Goal: Task Accomplishment & Management: Manage account settings

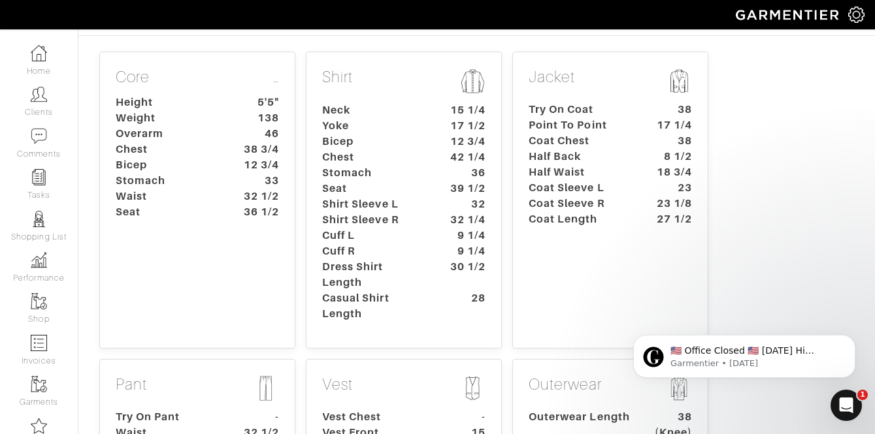
scroll to position [3, 0]
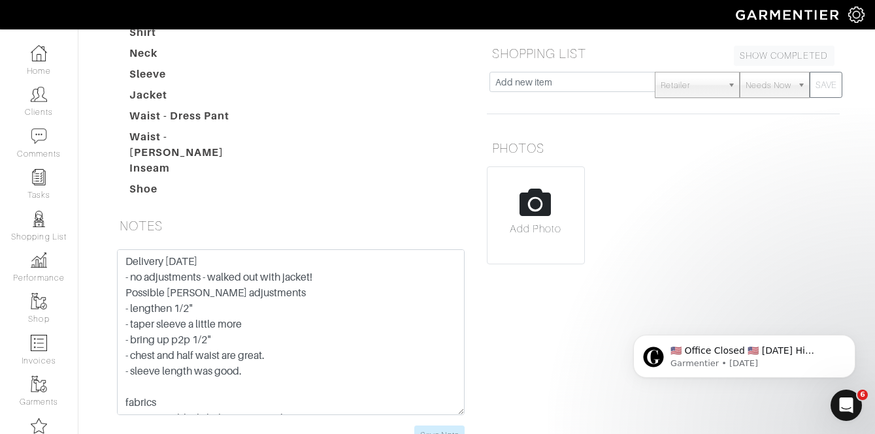
scroll to position [316, 0]
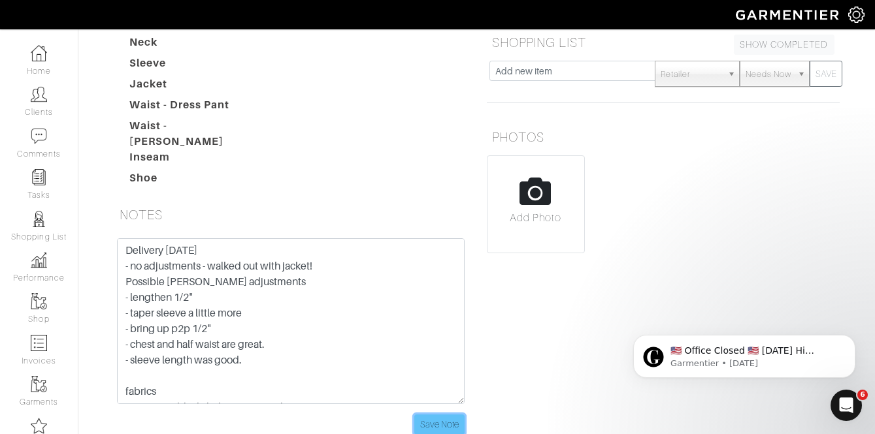
click at [436, 415] on input "Save Note" at bounding box center [439, 425] width 50 height 20
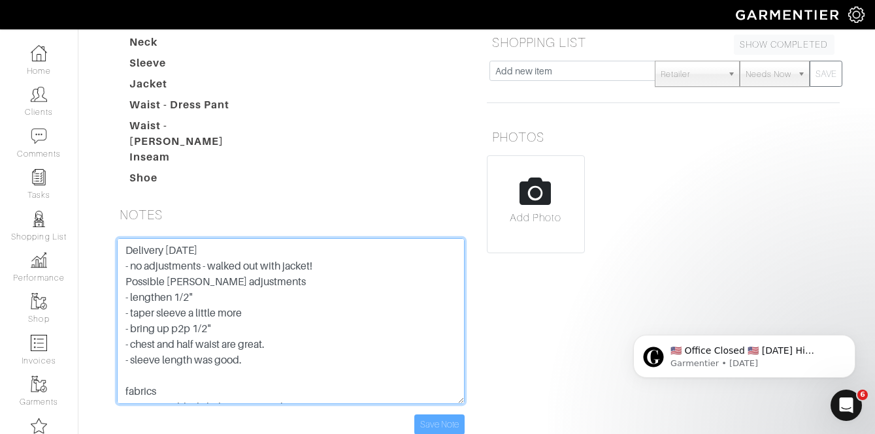
click at [212, 238] on textarea "Delivery 8/22/25 - no adjustments - walked out with jacket! Possible jeff adjus…" at bounding box center [291, 321] width 348 height 166
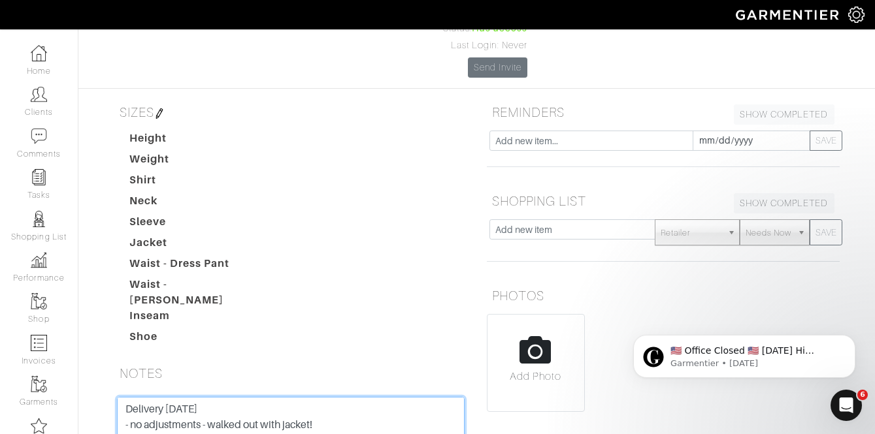
scroll to position [0, 0]
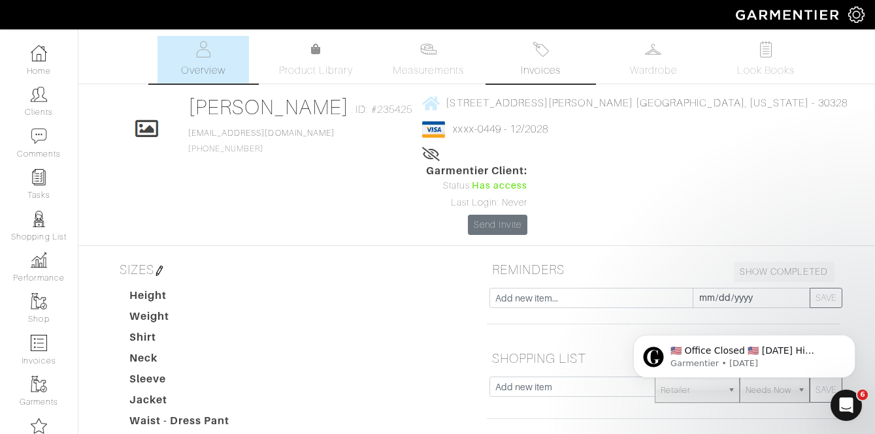
click at [542, 50] on img at bounding box center [540, 49] width 16 height 16
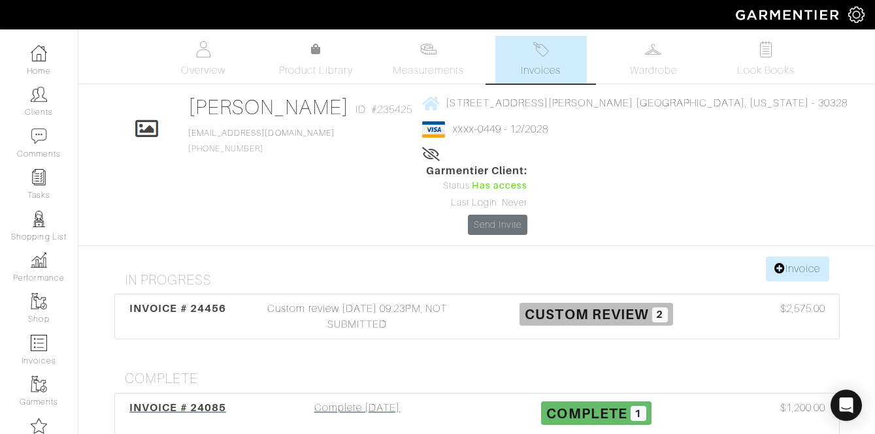
click at [327, 400] on div "Complete [DATE]" at bounding box center [357, 415] width 239 height 30
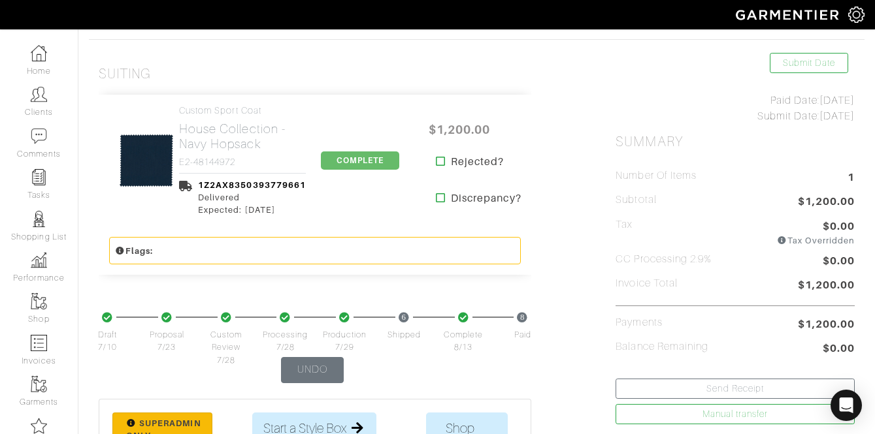
scroll to position [290, 0]
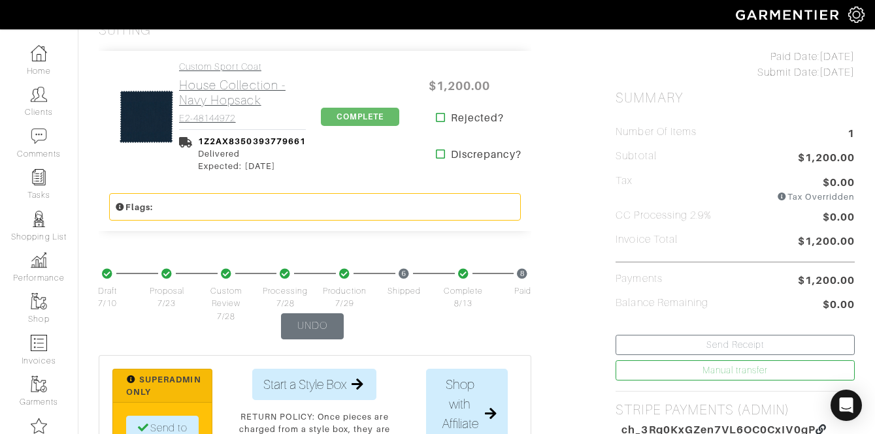
click at [203, 84] on h2 "House Collection - Navy Hopsack" at bounding box center [242, 93] width 127 height 30
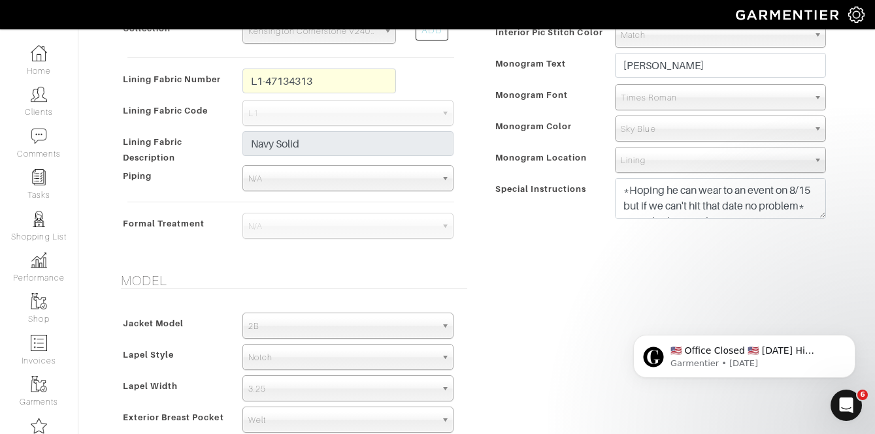
scroll to position [703, 0]
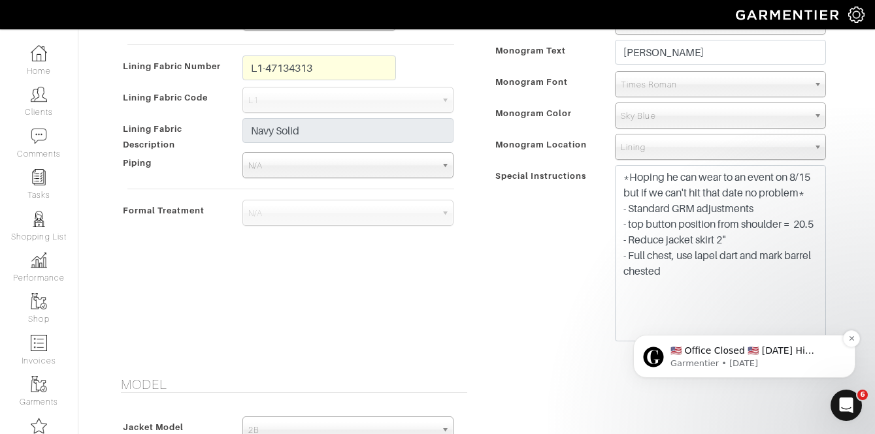
drag, startPoint x: 1429, startPoint y: 451, endPoint x: 817, endPoint y: 335, distance: 622.6
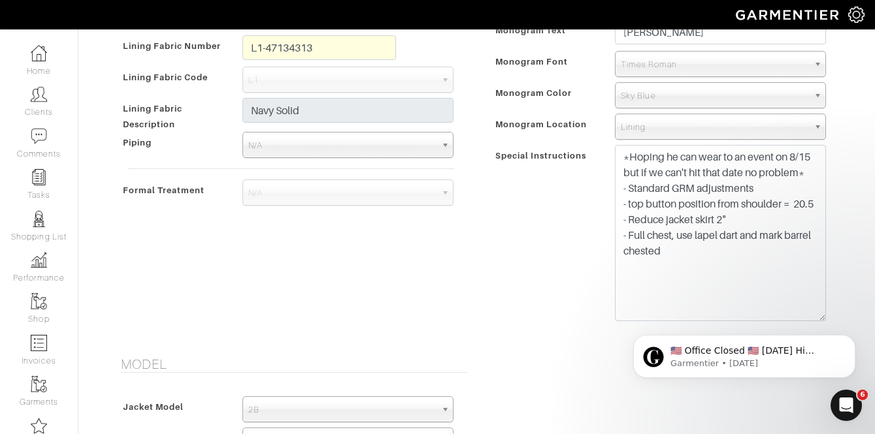
scroll to position [724, 0]
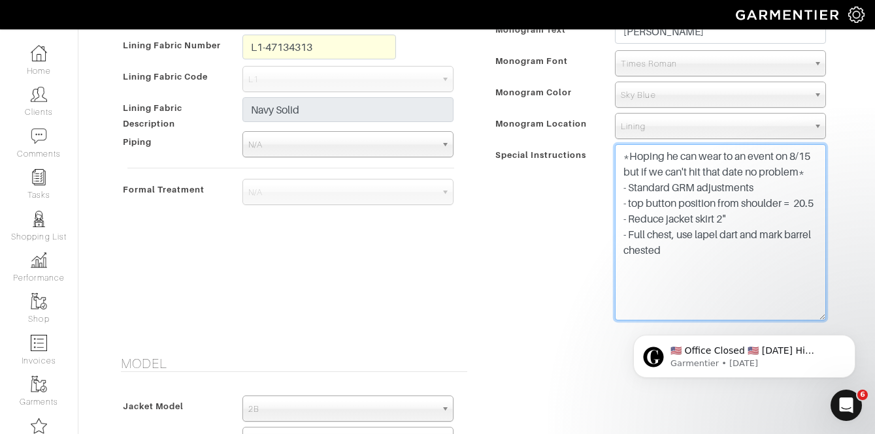
click at [704, 251] on div "Interior Pic Stitch Color Match Aubergine Azure Beige Black Blue British Navy B…" at bounding box center [663, 158] width 353 height 366
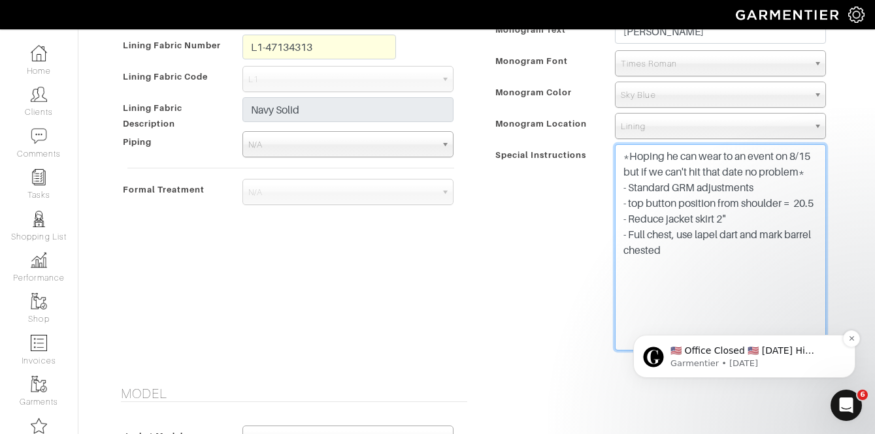
drag, startPoint x: 1437, startPoint y: 484, endPoint x: 809, endPoint y: 345, distance: 643.1
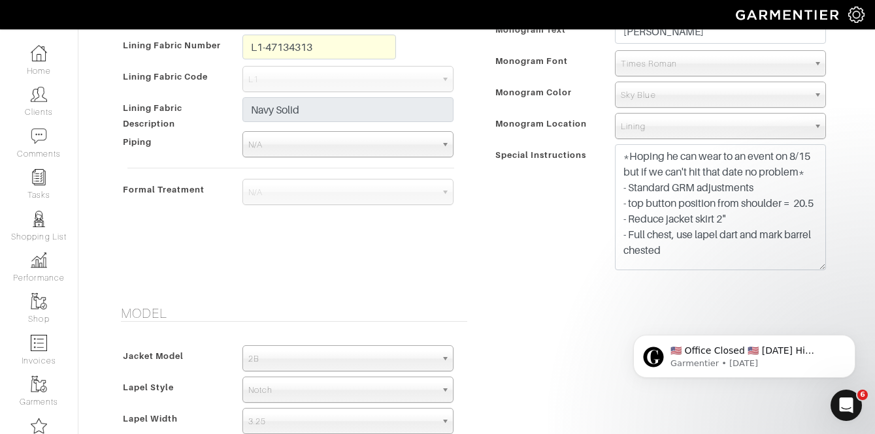
click at [668, 265] on div "​🇺🇸 Office Closed 🇺🇸 Monday Hi Jeff, In observance of Labor Day, our office wil…" at bounding box center [744, 296] width 240 height 163
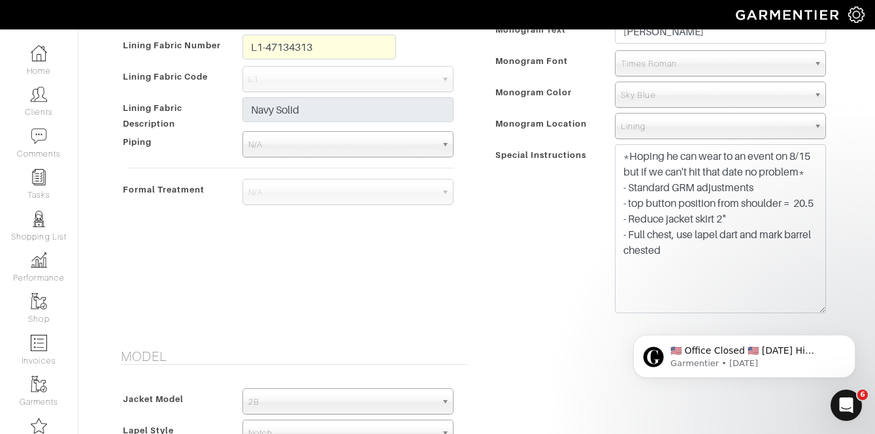
click at [667, 319] on body "​🇺🇸 Office Closed 🇺🇸 Monday Hi Jeff, In observance of Labor Day, our office wil…" at bounding box center [744, 353] width 251 height 81
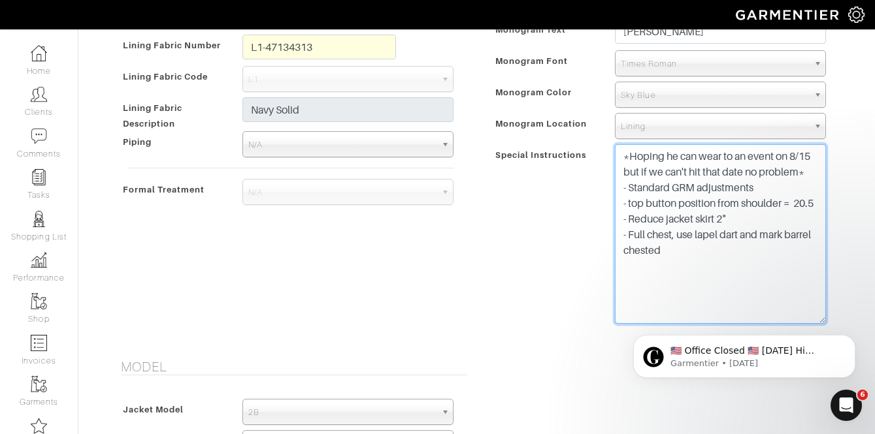
click at [676, 270] on textarea "*Hoping he can wear to an event on 8/15 but if we can't hit that date no proble…" at bounding box center [720, 234] width 211 height 180
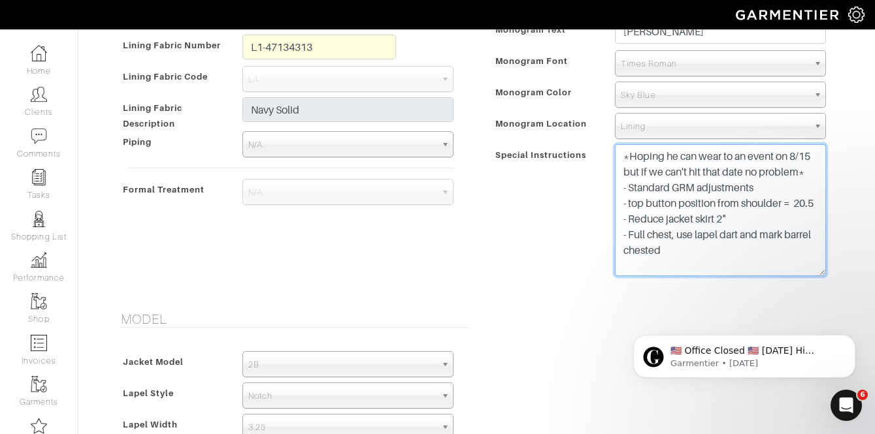
drag, startPoint x: 673, startPoint y: 268, endPoint x: 613, endPoint y: 193, distance: 95.8
click at [613, 193] on div "*Hoping he can wear to an event on 8/15 but if we can't hit that date no proble…" at bounding box center [720, 213] width 231 height 139
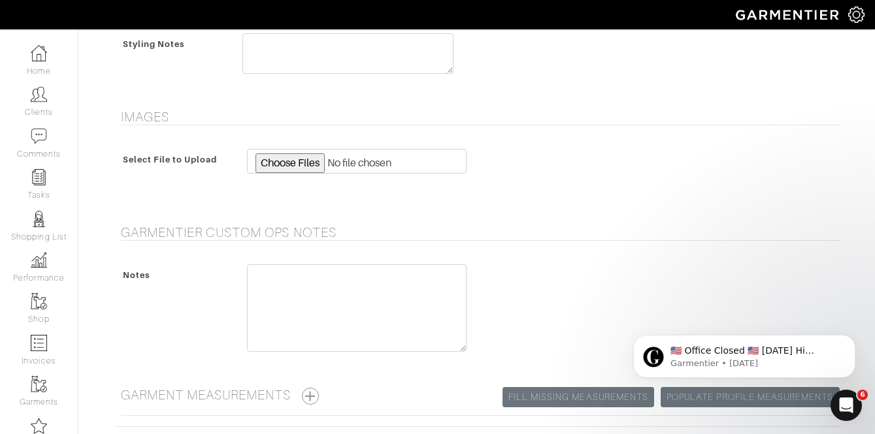
scroll to position [1436, 0]
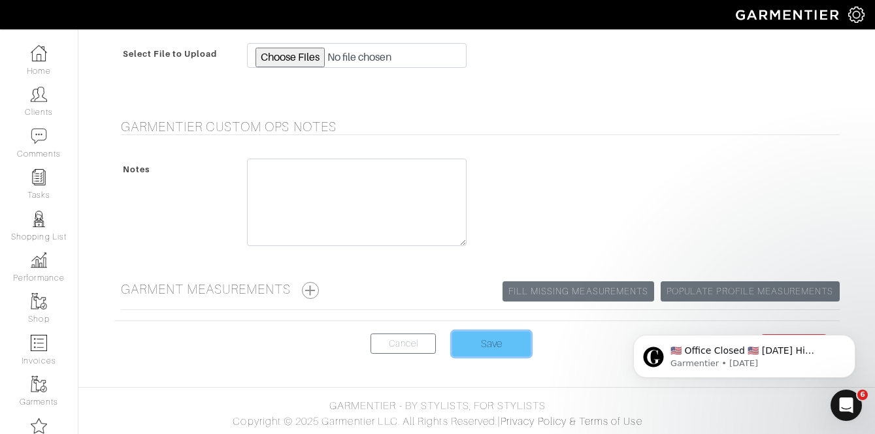
click at [498, 344] on input "Save" at bounding box center [491, 344] width 78 height 25
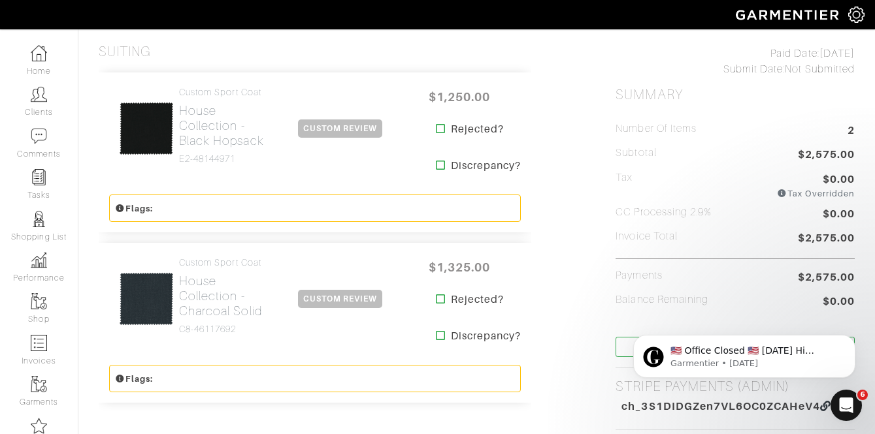
scroll to position [294, 0]
click at [223, 131] on h2 "House Collection - Black Hopsack" at bounding box center [223, 125] width 88 height 45
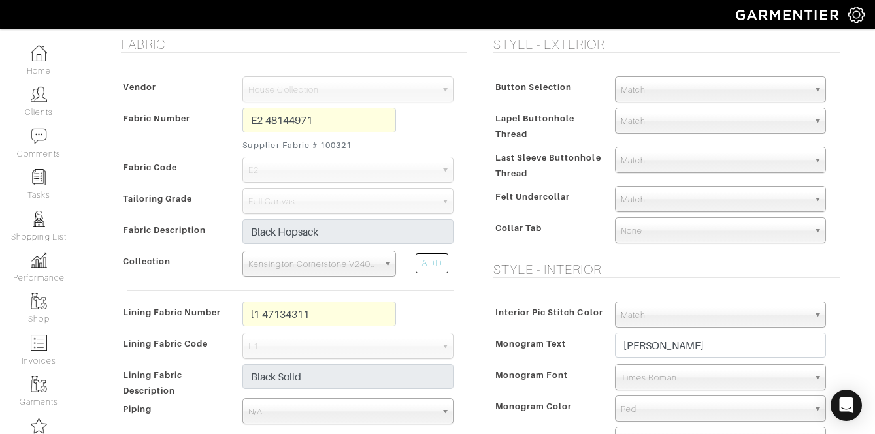
scroll to position [450, 0]
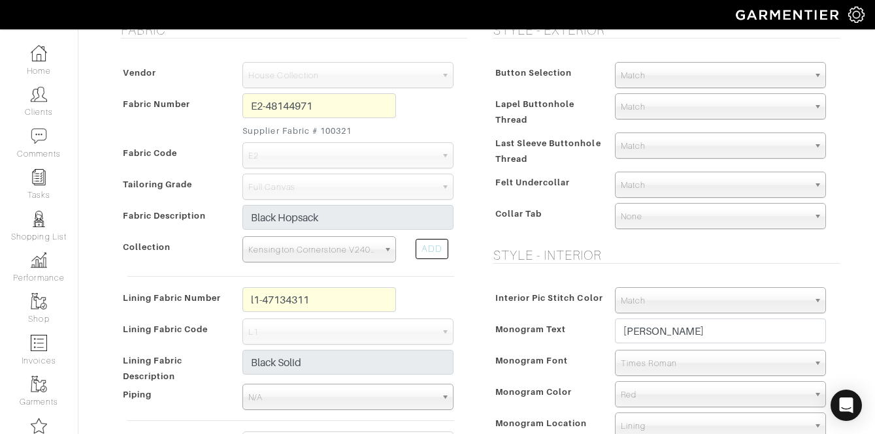
click at [649, 77] on span "Match" at bounding box center [715, 76] width 188 height 26
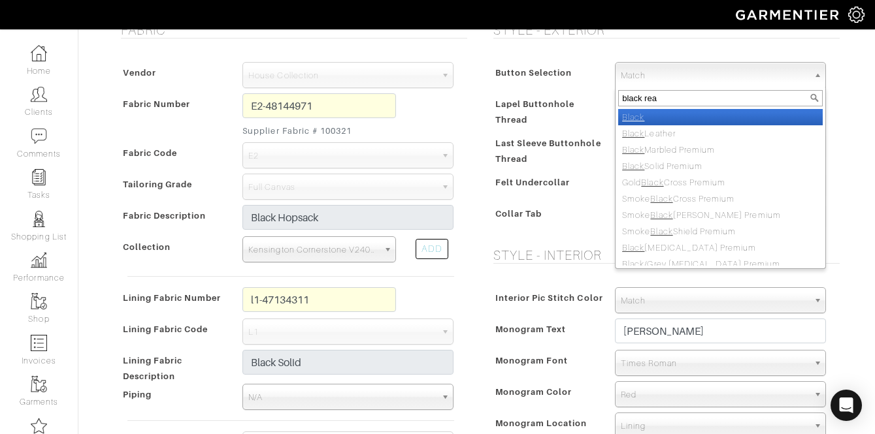
type input "black real"
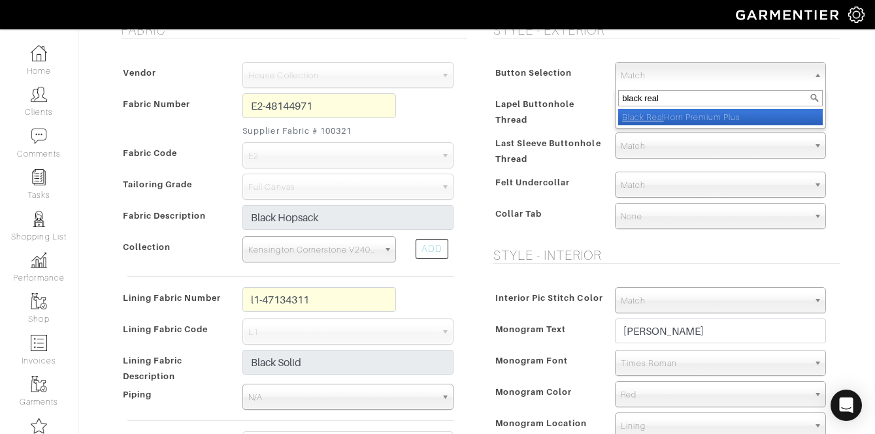
select select "161"
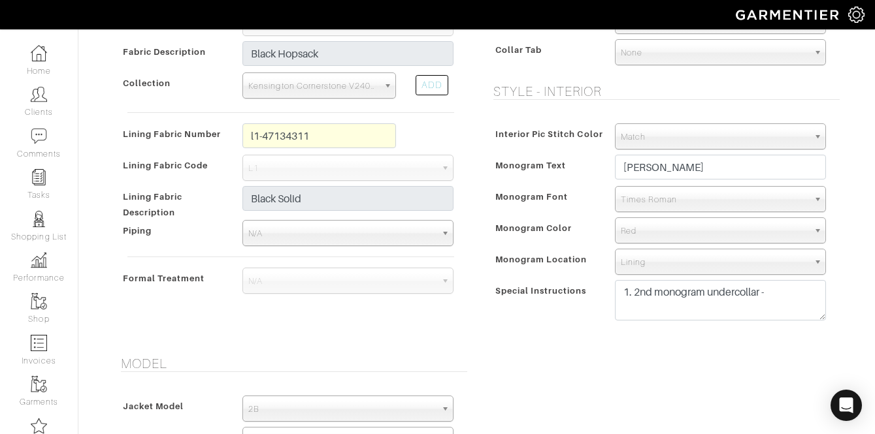
scroll to position [618, 0]
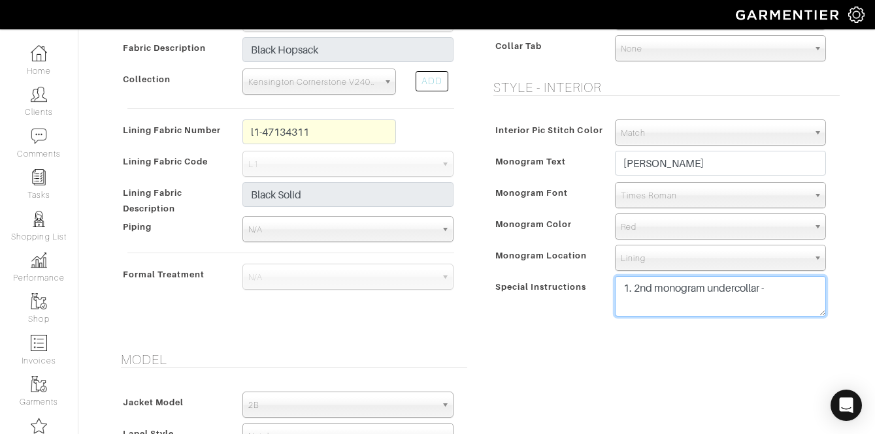
drag, startPoint x: 751, startPoint y: 316, endPoint x: 574, endPoint y: 282, distance: 180.3
click at [574, 282] on div "Special Instructions 1. 2nd monogram undercollar -" at bounding box center [663, 299] width 346 height 47
paste textarea "- Standard GRM adjustments - top button position from shoulder = 20.5 - Reduce …"
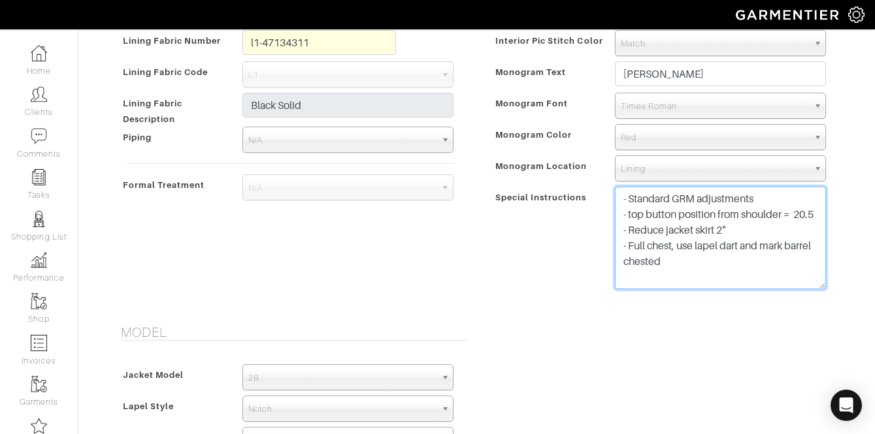
scroll to position [0, 0]
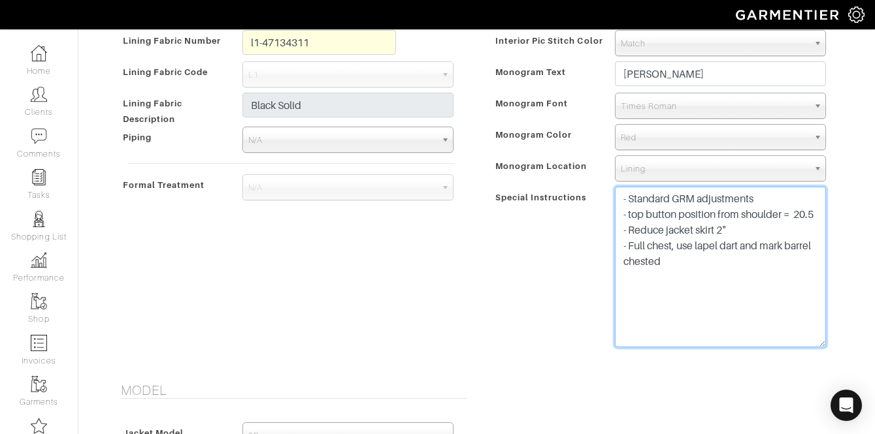
drag, startPoint x: 821, startPoint y: 222, endPoint x: 819, endPoint y: 342, distance: 120.2
click at [819, 342] on textarea "1. 2nd monogram undercollar -" at bounding box center [720, 267] width 211 height 161
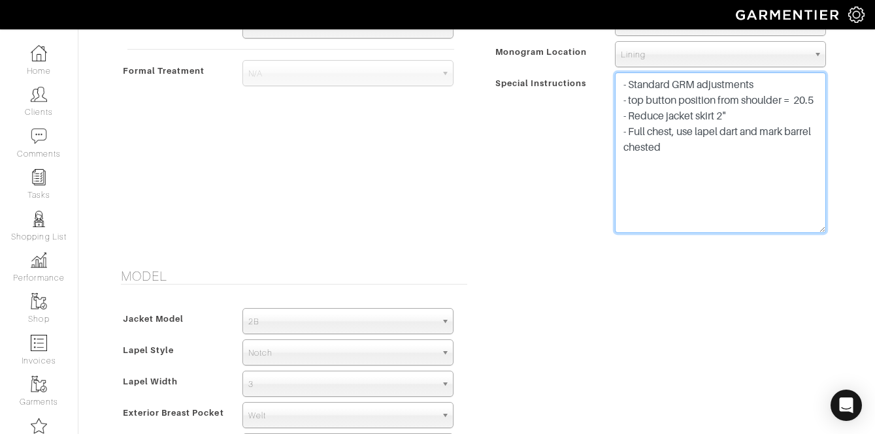
scroll to position [823, 0]
click at [619, 78] on textarea "1. 2nd monogram undercollar -" at bounding box center [720, 152] width 211 height 161
click at [632, 85] on textarea "1. 2nd monogram undercollar -" at bounding box center [720, 152] width 211 height 161
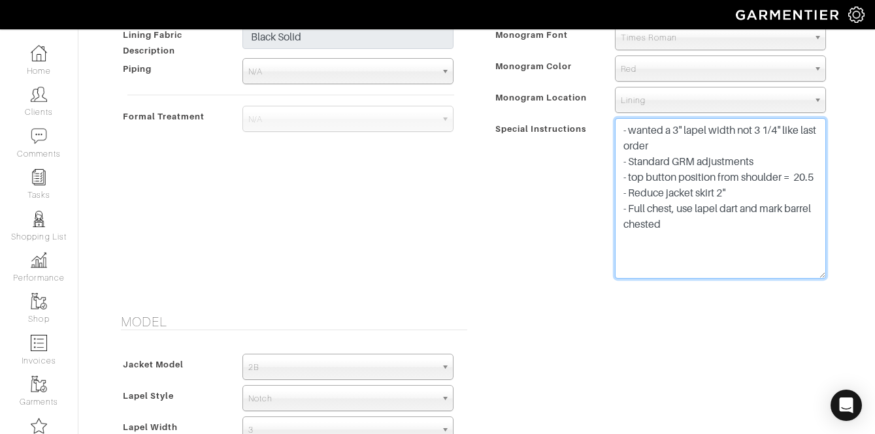
scroll to position [719, 0]
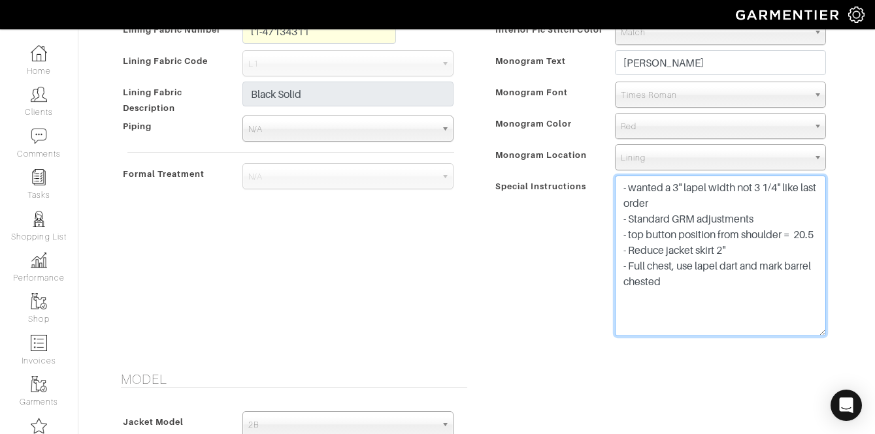
click at [660, 187] on textarea "1. 2nd monogram undercollar -" at bounding box center [720, 256] width 211 height 161
drag, startPoint x: 668, startPoint y: 215, endPoint x: 608, endPoint y: 193, distance: 63.2
click at [608, 193] on div "1. 2nd monogram undercollar -" at bounding box center [720, 259] width 231 height 167
click at [641, 194] on textarea "1. 2nd monogram undercollar -" at bounding box center [720, 256] width 211 height 161
drag, startPoint x: 656, startPoint y: 206, endPoint x: 614, endPoint y: 187, distance: 46.2
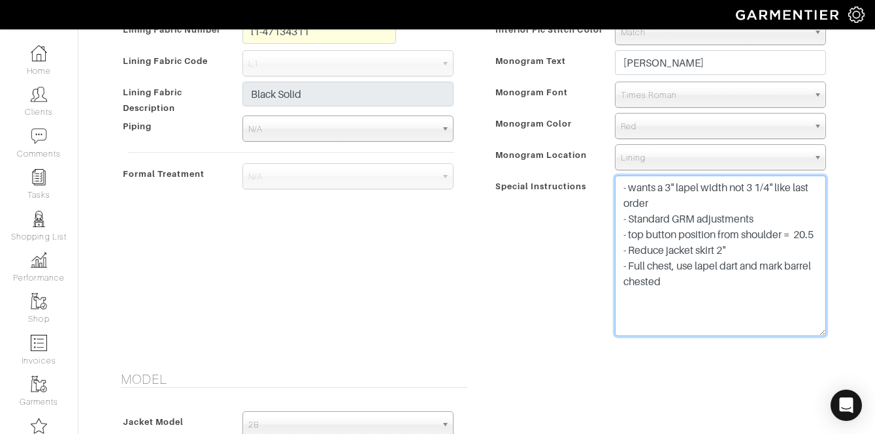
click at [614, 187] on div "1. 2nd monogram undercollar -" at bounding box center [720, 259] width 231 height 167
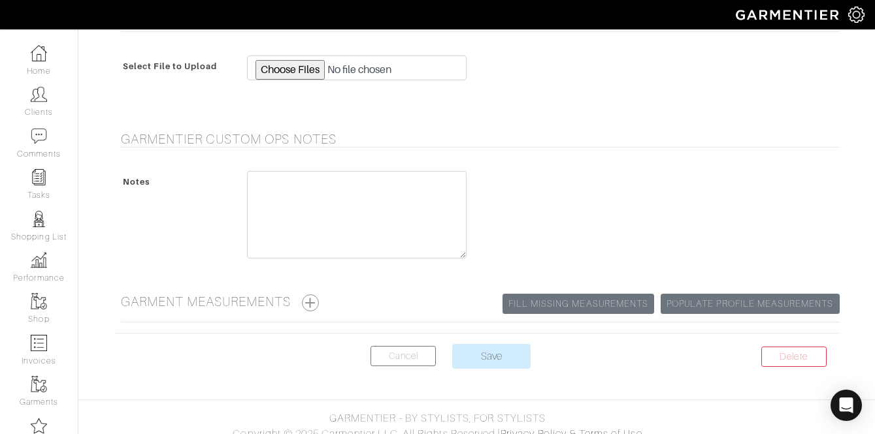
scroll to position [1491, 0]
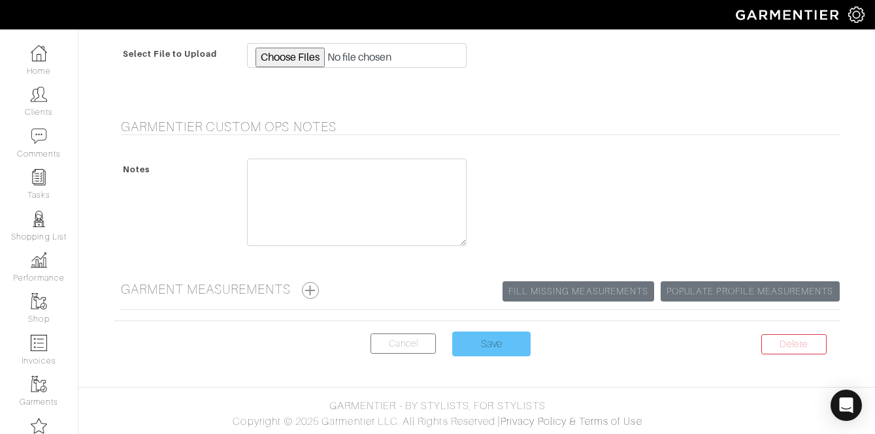
type textarea "- wants a 3" lapel width not 3 1/4" like last order - Standard GRM adjustments …"
click at [501, 348] on input "Save" at bounding box center [491, 344] width 78 height 25
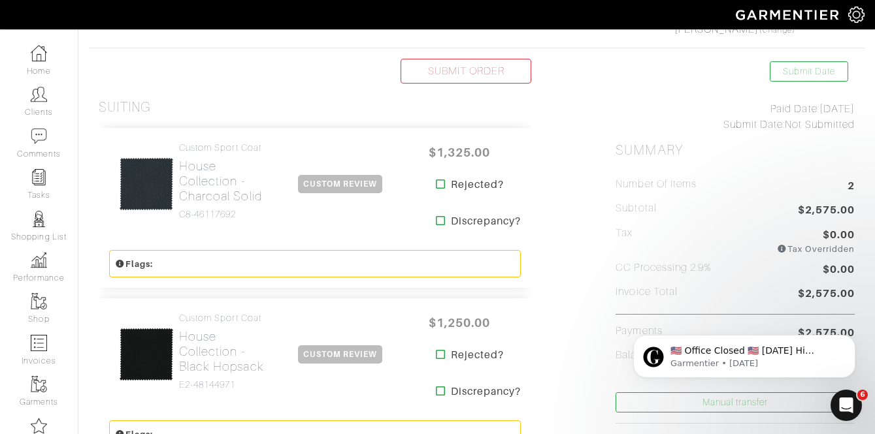
scroll to position [330, 0]
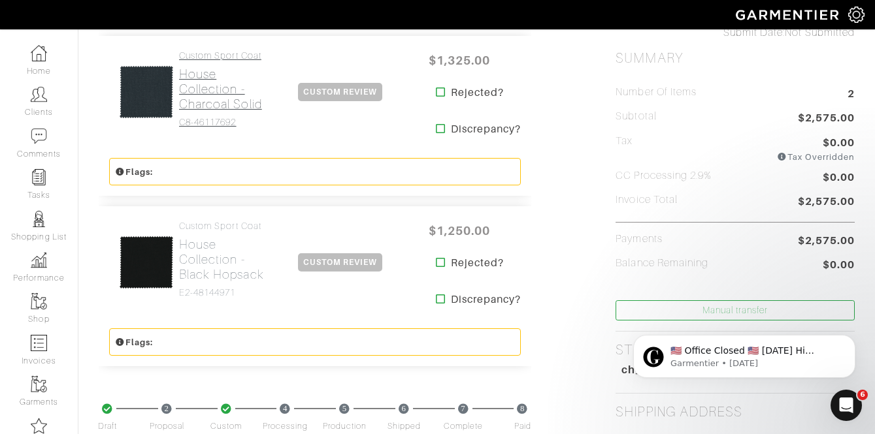
click at [233, 87] on h2 "House Collection - Charcoal Solid" at bounding box center [223, 89] width 88 height 45
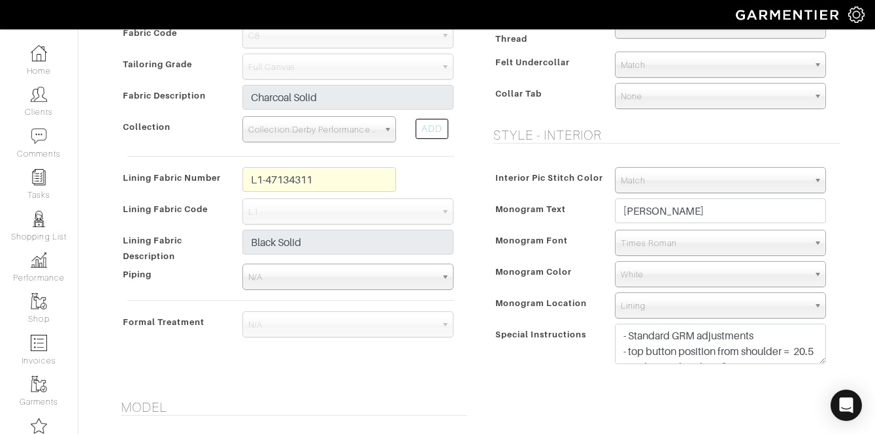
scroll to position [571, 0]
click at [623, 335] on textarea "- Standard GRM adjustments - top button position from shoulder = 20.5 - Reduce …" at bounding box center [720, 343] width 211 height 41
paste textarea "Bearshoes33!!"
click at [636, 350] on textarea "- Standard GRM adjustments - top button position from shoulder = 20.5 - Reduce …" at bounding box center [720, 343] width 211 height 41
click at [636, 346] on textarea "- Standard GRM adjustments - top button position from shoulder = 20.5 - Reduce …" at bounding box center [720, 343] width 211 height 41
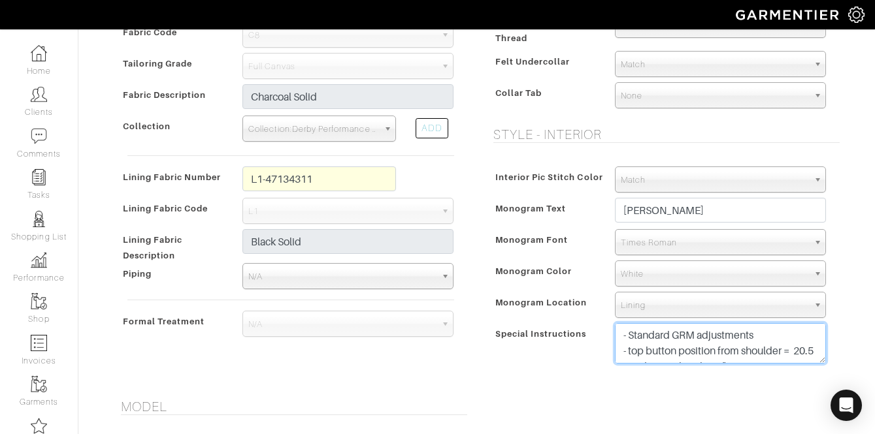
click at [635, 333] on textarea "- Standard GRM adjustments - top button position from shoulder = 20.5 - Reduce …" at bounding box center [720, 343] width 211 height 41
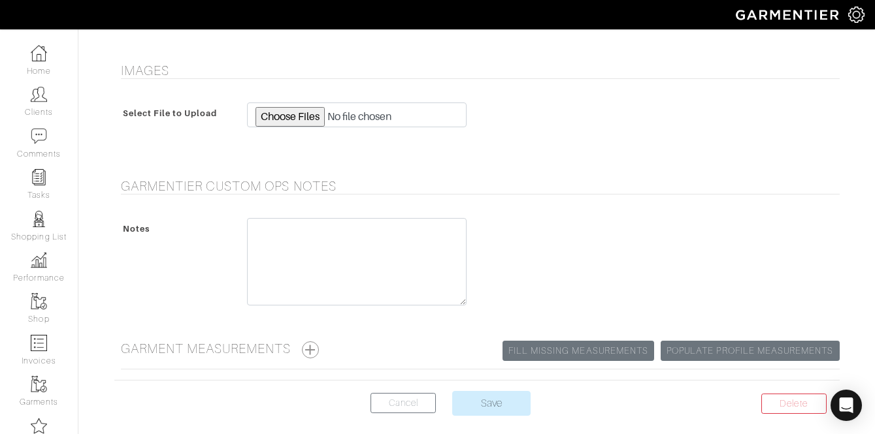
scroll to position [1371, 0]
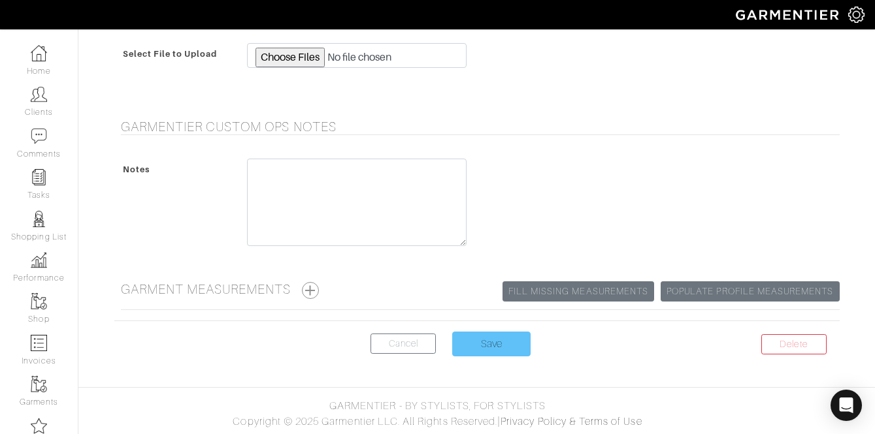
type textarea "- wants 3" lapel width instead of 3 1/4" from last time - Standard GRM adjustme…"
click at [503, 345] on input "Save" at bounding box center [491, 344] width 78 height 25
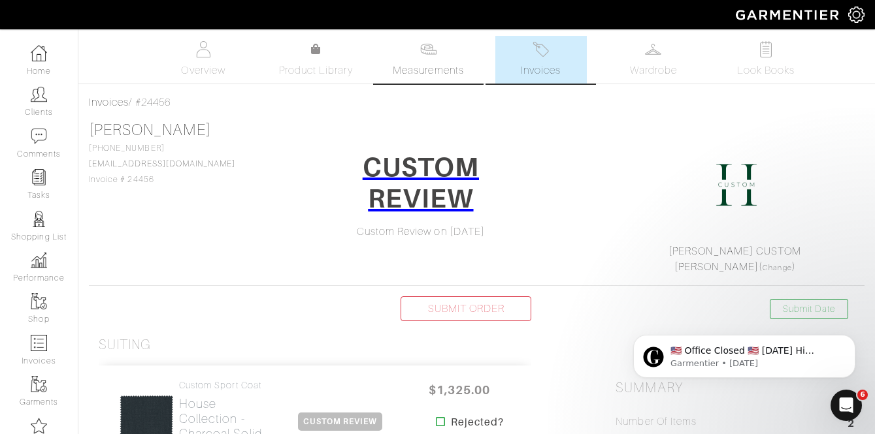
click at [432, 61] on link "Measurements" at bounding box center [428, 60] width 92 height 48
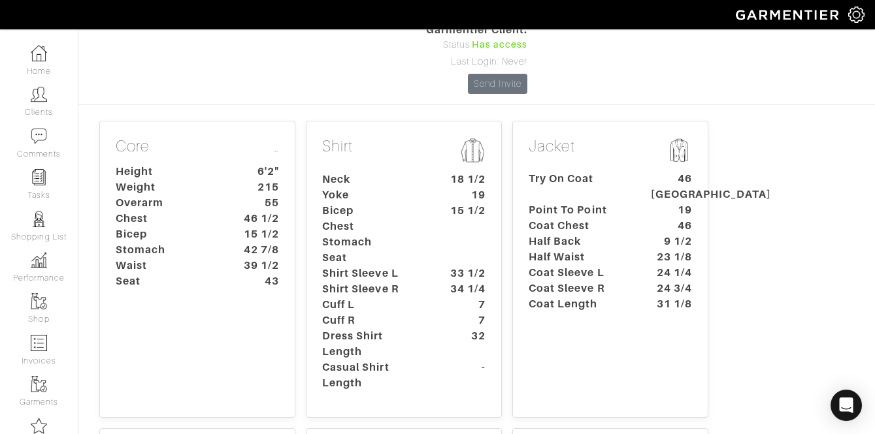
scroll to position [159, 0]
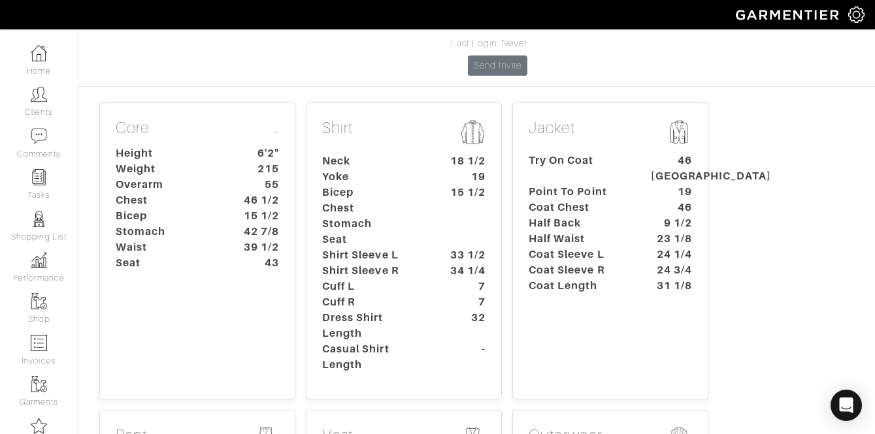
click at [611, 216] on dt "Half Back" at bounding box center [580, 224] width 122 height 16
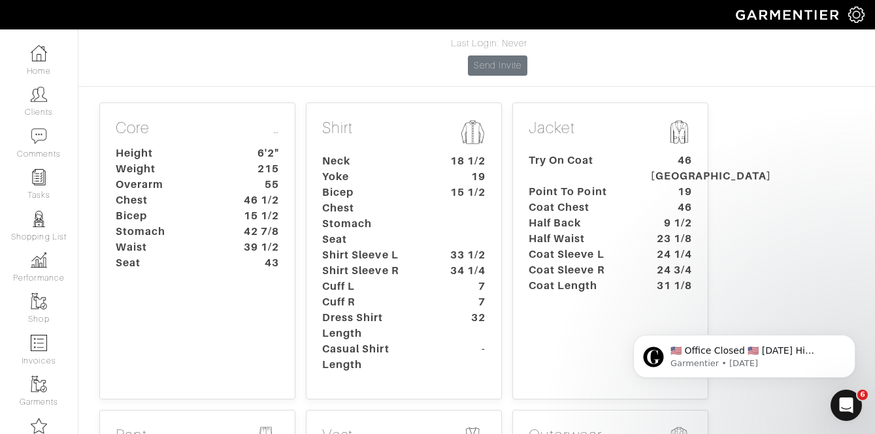
scroll to position [0, 0]
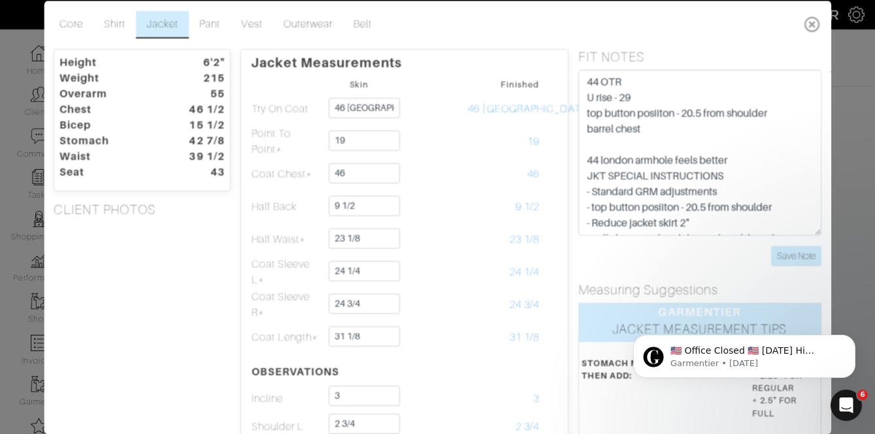
click at [800, 26] on icon at bounding box center [812, 23] width 27 height 26
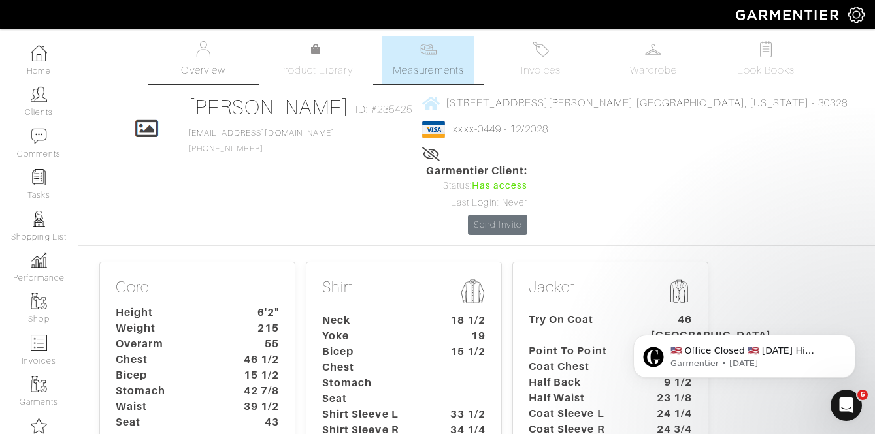
click at [211, 65] on span "Overview" at bounding box center [203, 71] width 44 height 16
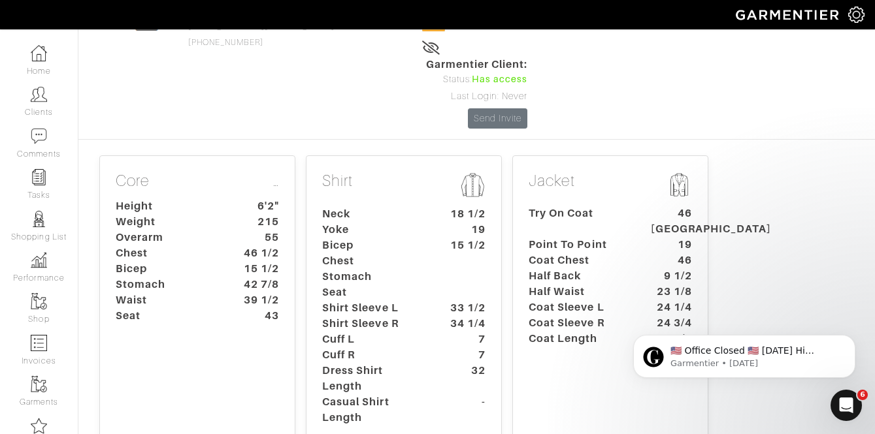
scroll to position [86, 0]
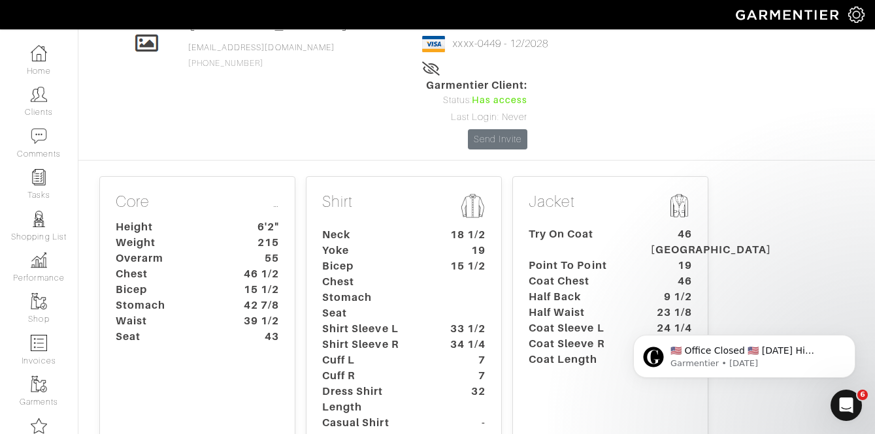
click at [585, 289] on dt "Half Back" at bounding box center [580, 297] width 122 height 16
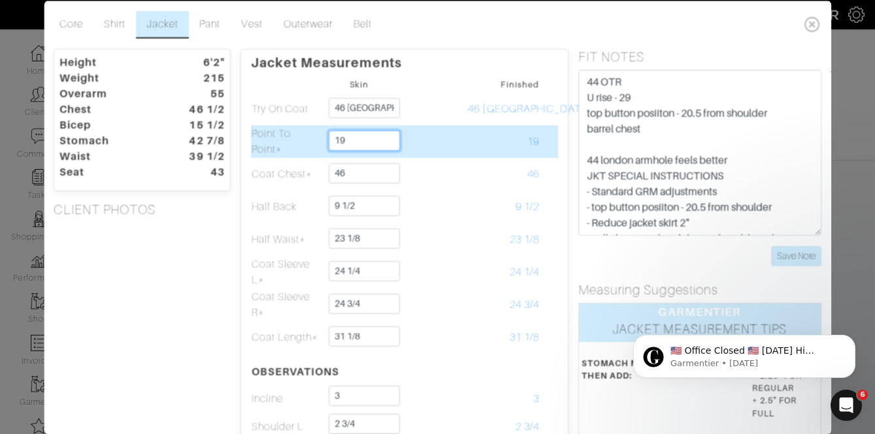
click at [361, 141] on input "19" at bounding box center [364, 140] width 71 height 20
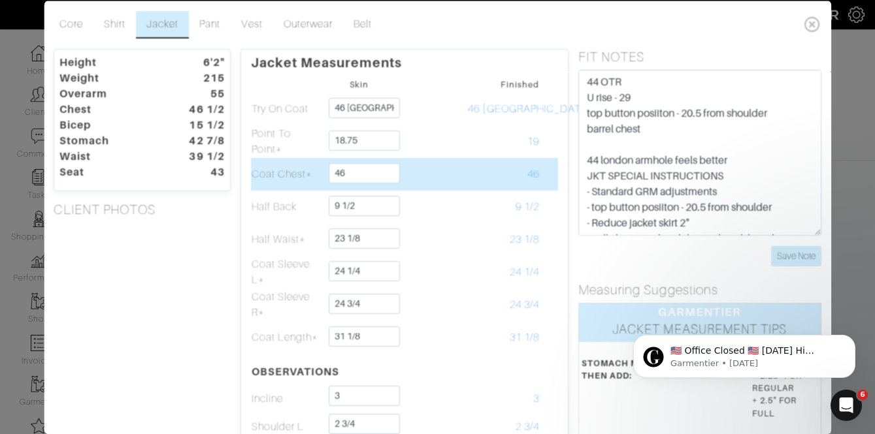
type input "18 3/4"
click at [447, 177] on td at bounding box center [431, 173] width 73 height 33
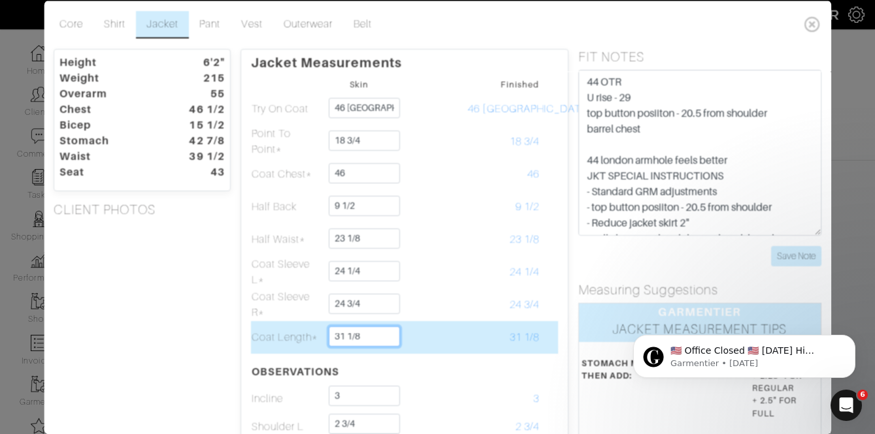
click at [381, 336] on input "31 1/8" at bounding box center [364, 336] width 71 height 20
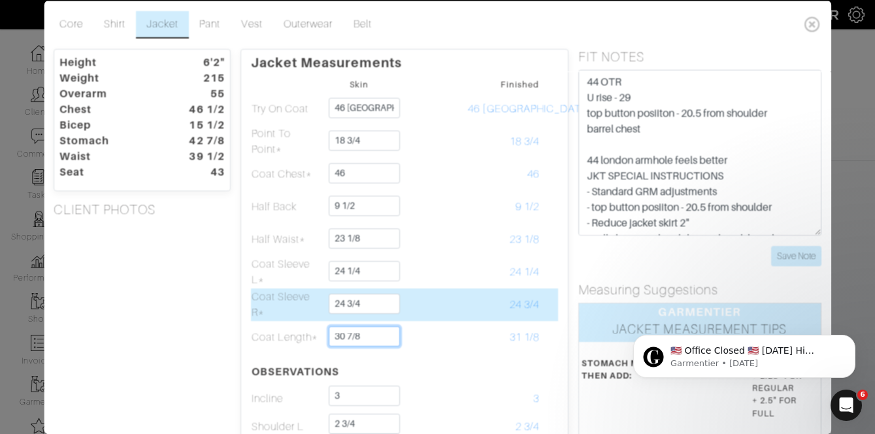
type input "30 7/8"
click at [474, 306] on td "24 3/4" at bounding box center [504, 304] width 73 height 33
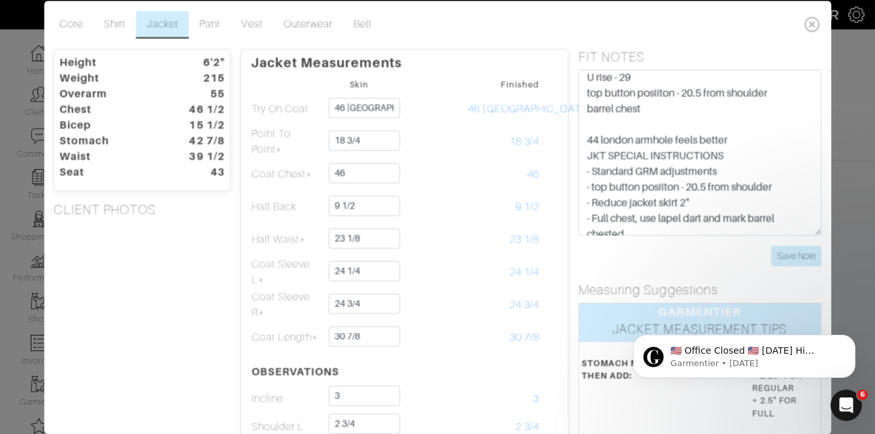
scroll to position [47, 0]
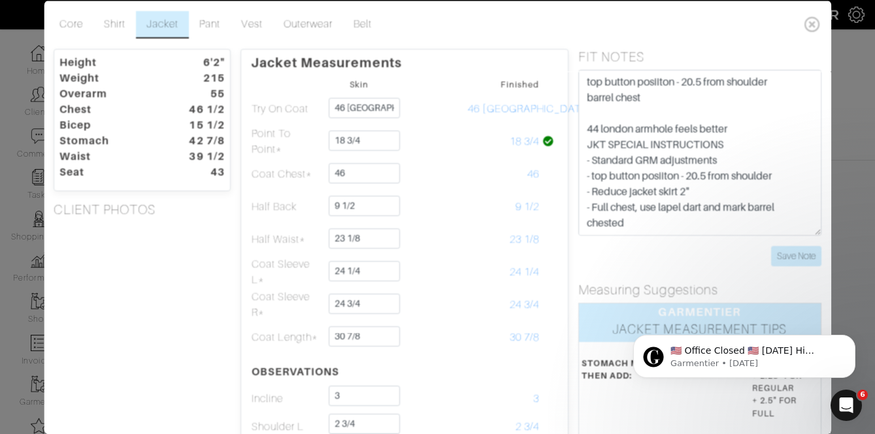
click at [780, 243] on form "44 OTR U rise - 29 top button posiiton - 20.5 from shoulder barrel chest 44 lon…" at bounding box center [699, 167] width 243 height 197
click at [781, 255] on input "Save Note" at bounding box center [796, 256] width 50 height 20
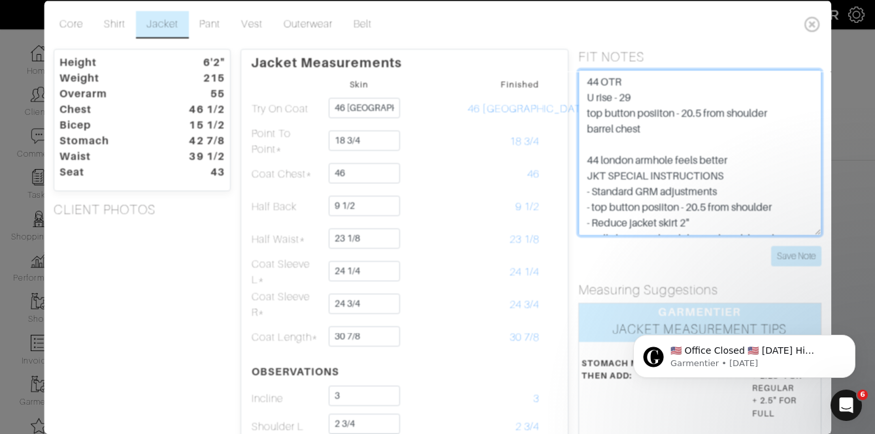
click at [581, 78] on textarea "44 OTR U rise - 29 top button posiiton - 20.5 from shoulder barrel chest 44 lon…" at bounding box center [699, 152] width 243 height 166
click at [623, 80] on textarea "44 OTR U rise - 29 top button posiiton - 20.5 from shoulder barrel chest 44 lon…" at bounding box center [699, 152] width 243 height 166
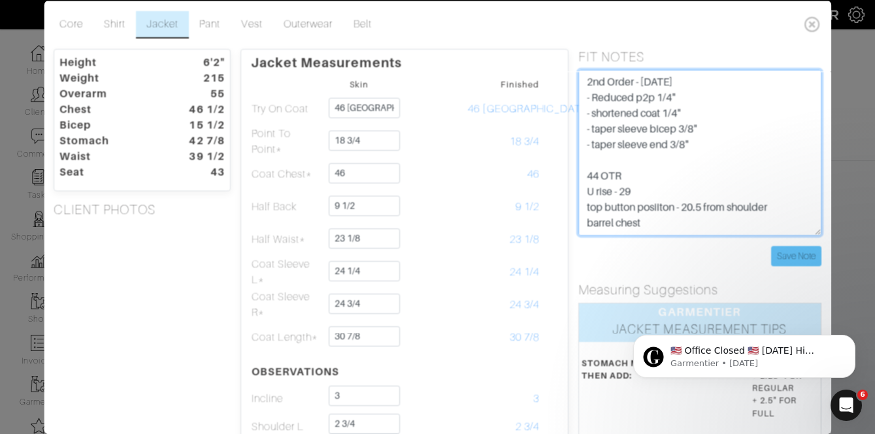
type textarea "2nd Order - Aug 2025 - Reduced p2p 1/4" - shortened coat 1/4" - taper sleeve bi…"
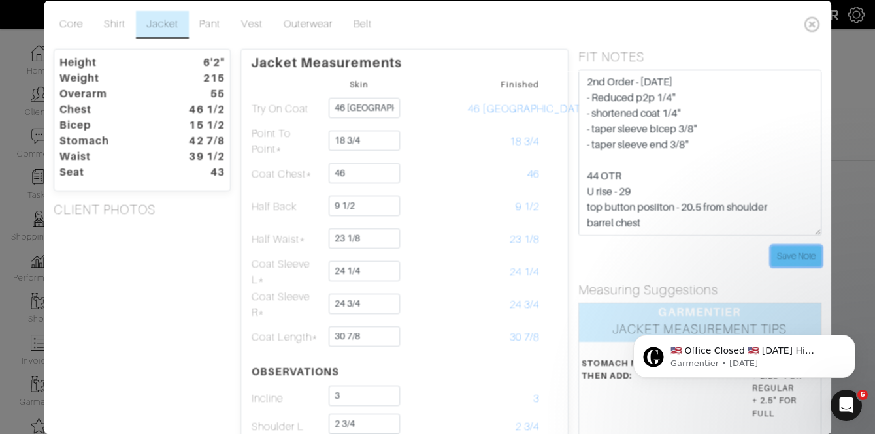
click at [806, 253] on input "Save Note" at bounding box center [796, 256] width 50 height 20
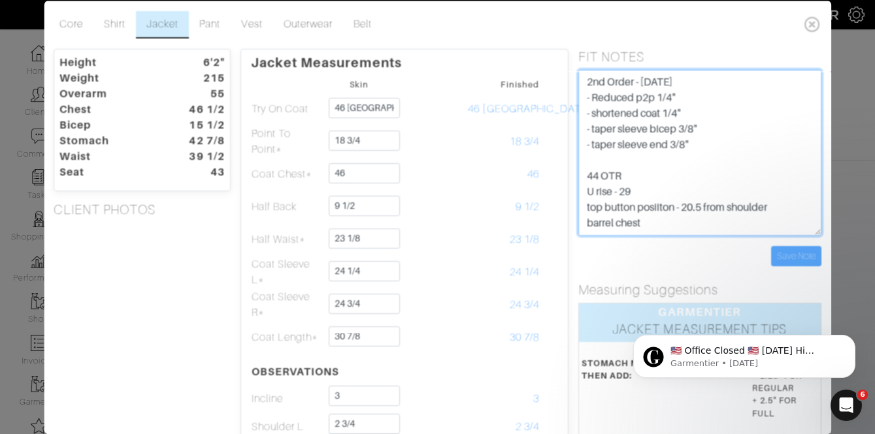
drag, startPoint x: 704, startPoint y: 148, endPoint x: 580, endPoint y: 125, distance: 125.6
click at [580, 125] on textarea "44 OTR U rise - 29 top button posiiton - 20.5 from shoulder barrel chest 44 lon…" at bounding box center [699, 152] width 243 height 166
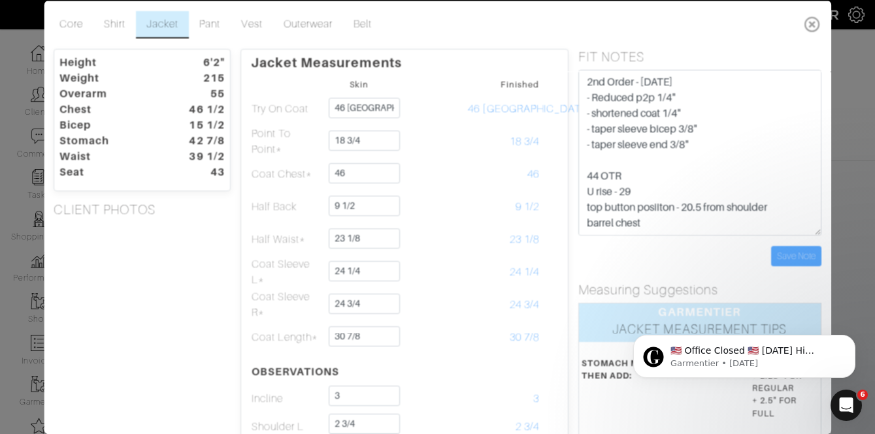
click at [808, 26] on icon at bounding box center [812, 23] width 27 height 26
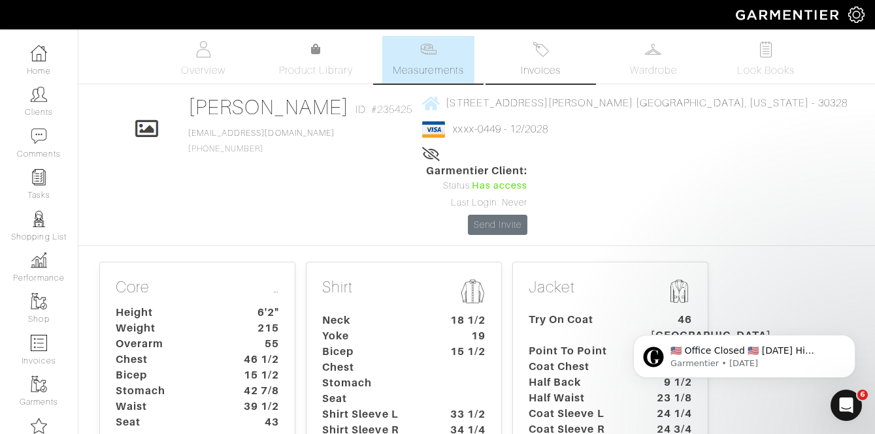
click at [542, 56] on img at bounding box center [540, 49] width 16 height 16
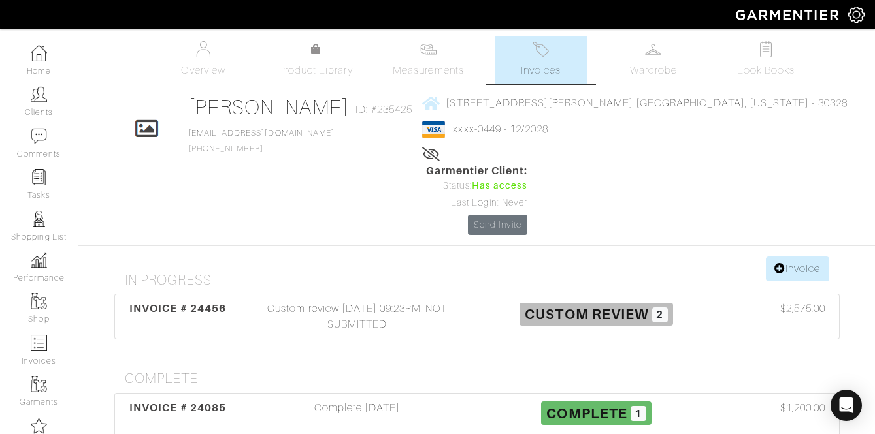
scroll to position [28, 0]
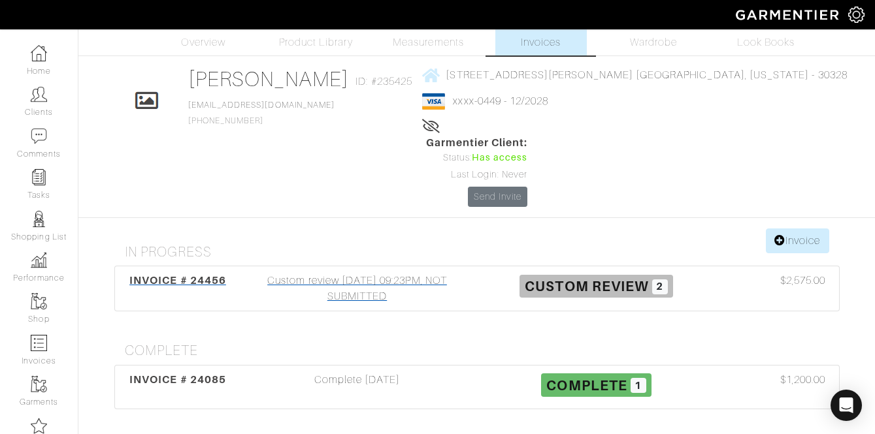
click at [400, 273] on div "Custom review 08/28/25 09:23PM, NOT SUBMITTED" at bounding box center [357, 288] width 239 height 31
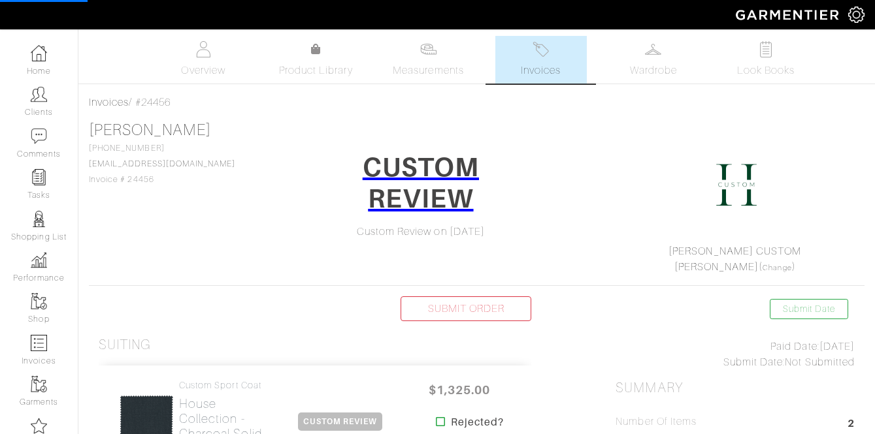
scroll to position [260, 0]
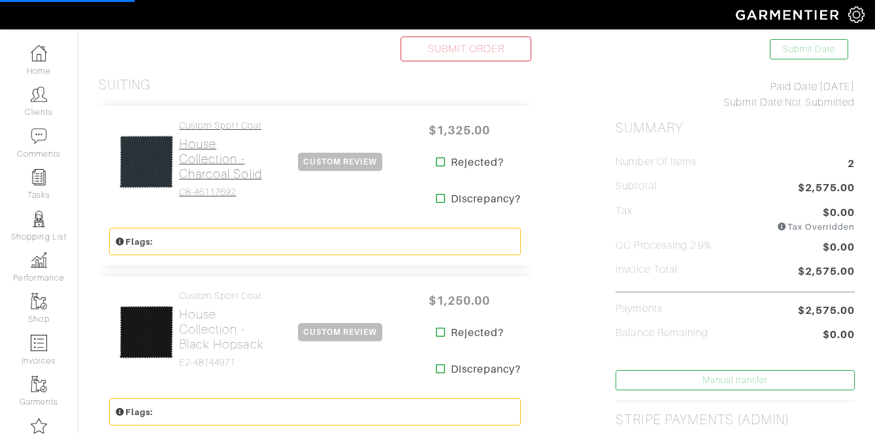
click at [203, 154] on h2 "House Collection - Charcoal Solid" at bounding box center [223, 159] width 88 height 45
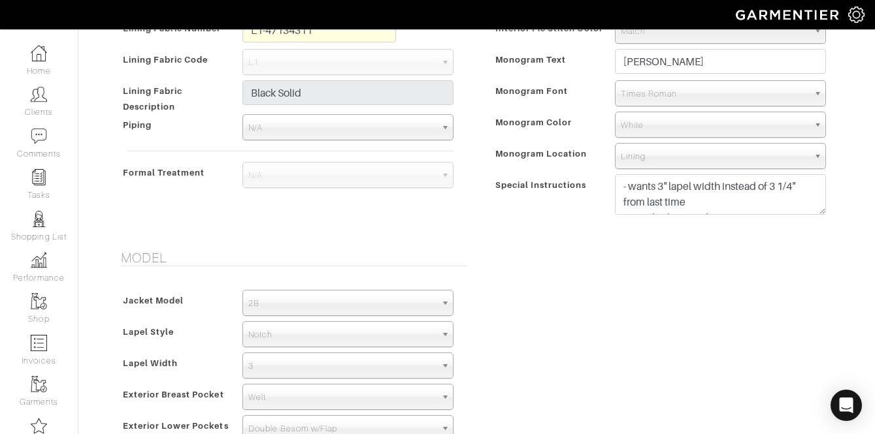
scroll to position [743, 0]
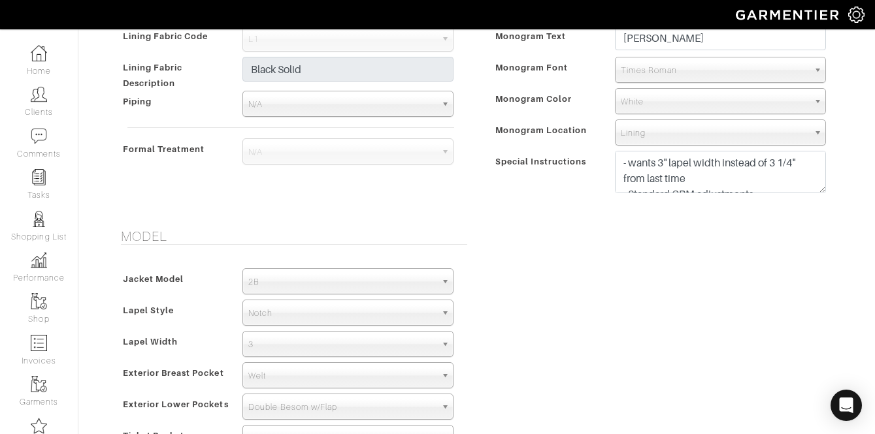
drag, startPoint x: 824, startPoint y: 189, endPoint x: 791, endPoint y: 361, distance: 175.0
click at [791, 193] on textarea "- wants 3" lapel width instead of 3 1/4" from last time - Standard GRM adjustme…" at bounding box center [720, 172] width 211 height 42
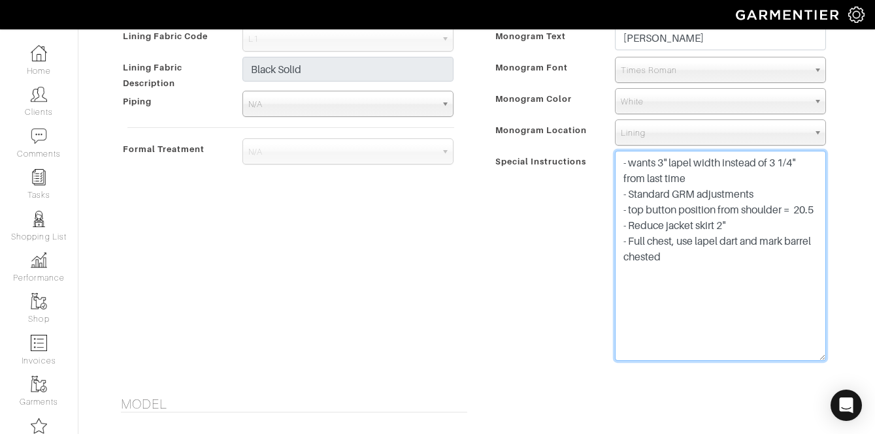
click at [775, 198] on textarea "- wants 3" lapel width instead of 3 1/4" from last time - Standard GRM adjustme…" at bounding box center [720, 256] width 211 height 210
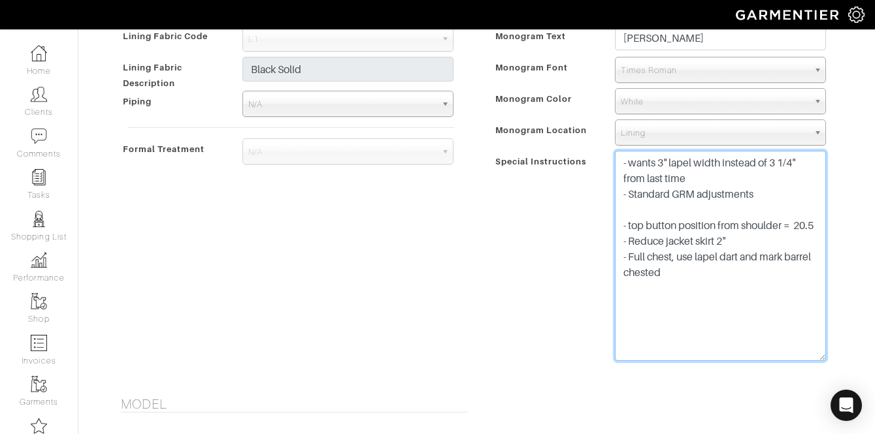
paste textarea "- taper sleeve bicep 3/8" - taper sleeve end 3/8""
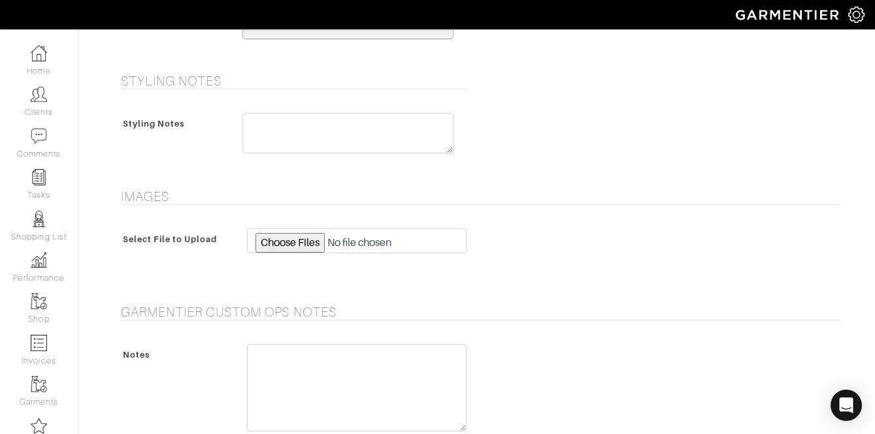
scroll to position [1541, 0]
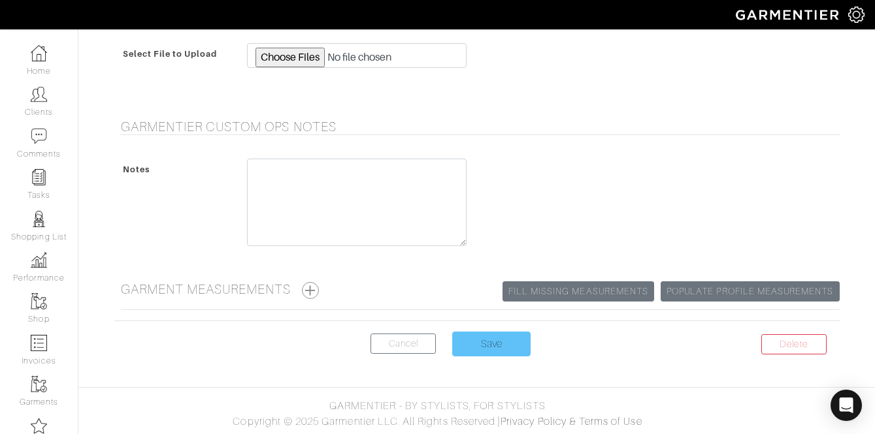
type textarea "- wants 3" lapel width instead of 3 1/4" from last time - Standard GRM adjustme…"
click at [491, 351] on input "Save" at bounding box center [491, 344] width 78 height 25
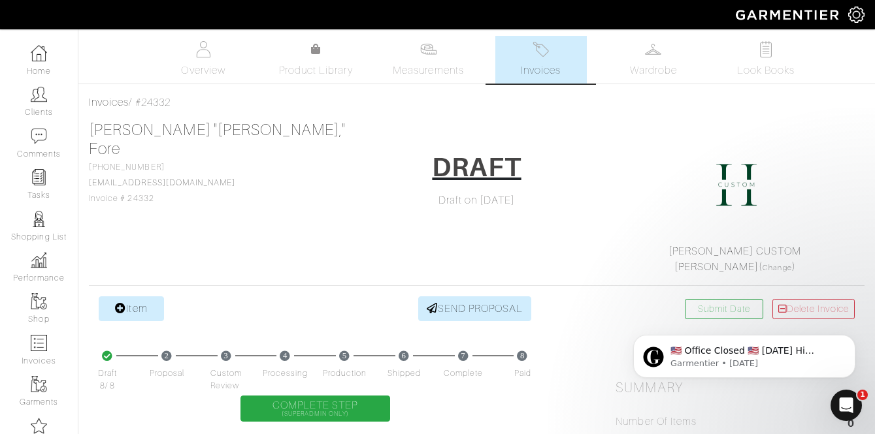
scroll to position [65, 0]
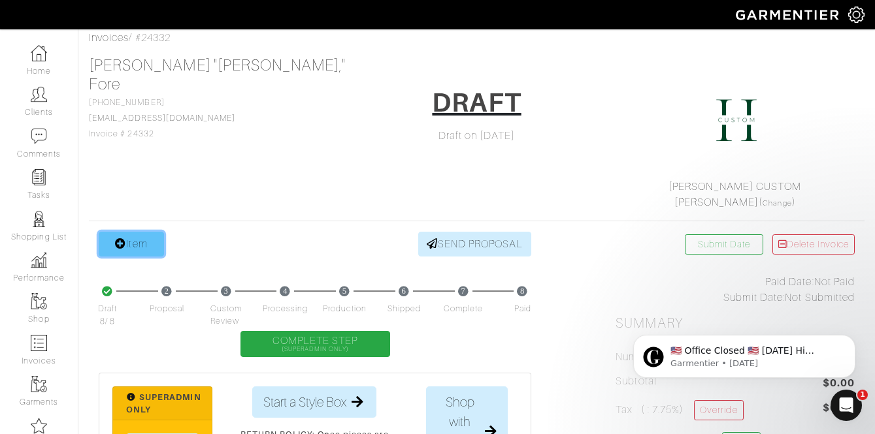
click at [142, 250] on link "Item" at bounding box center [131, 244] width 65 height 25
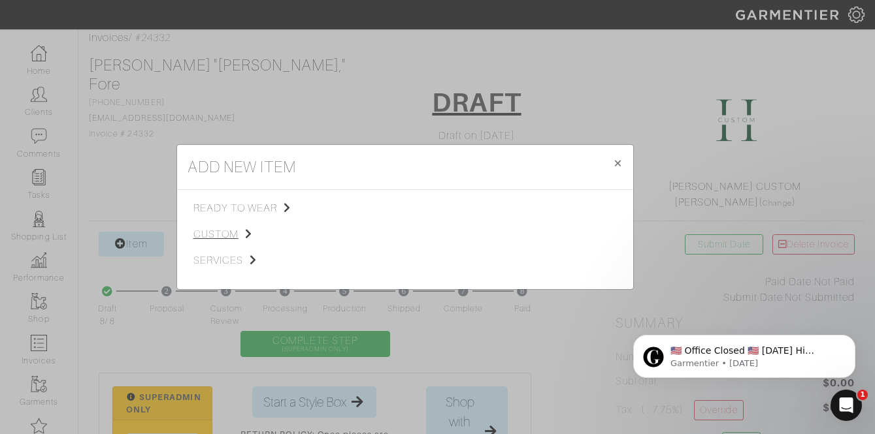
click at [240, 242] on span "custom" at bounding box center [258, 235] width 131 height 16
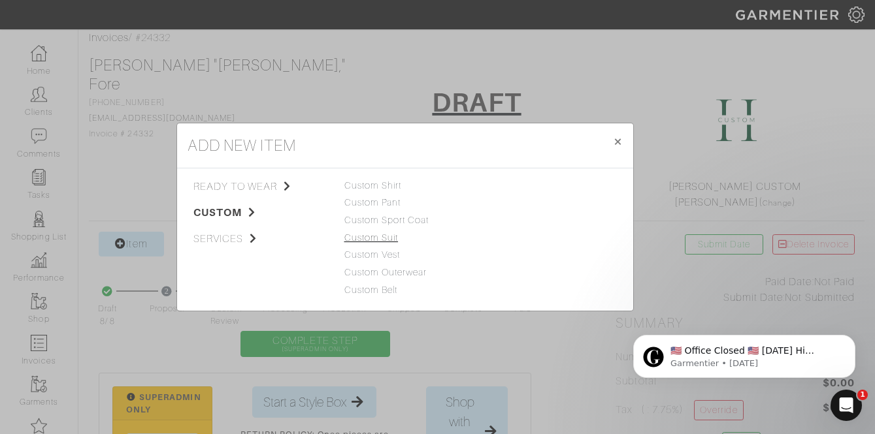
click at [382, 237] on link "Custom Suit" at bounding box center [371, 238] width 54 height 10
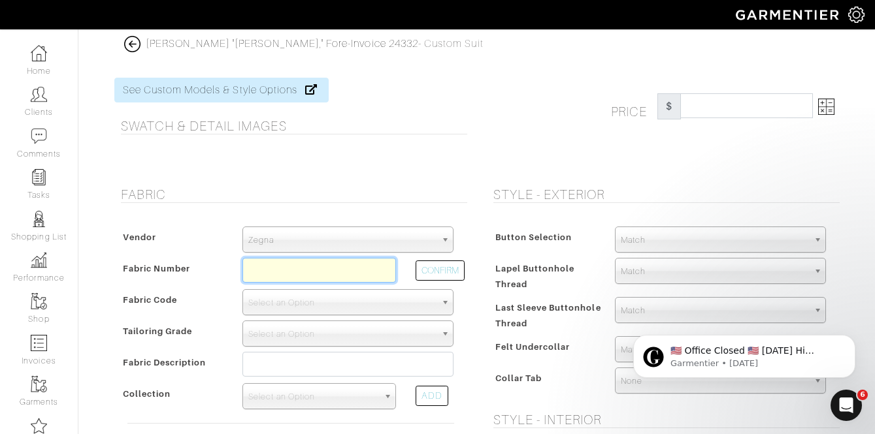
click at [353, 270] on input "text" at bounding box center [319, 270] width 154 height 25
paste input "164015"
type input "164015"
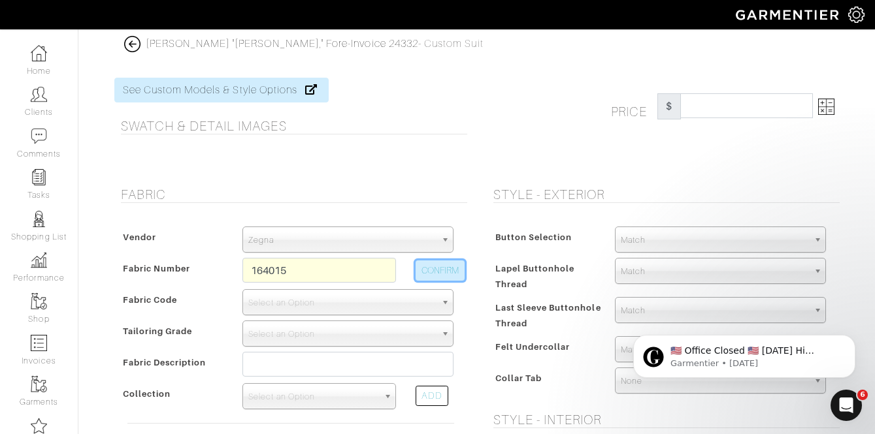
click at [457, 269] on button "CONFIRM" at bounding box center [440, 271] width 49 height 20
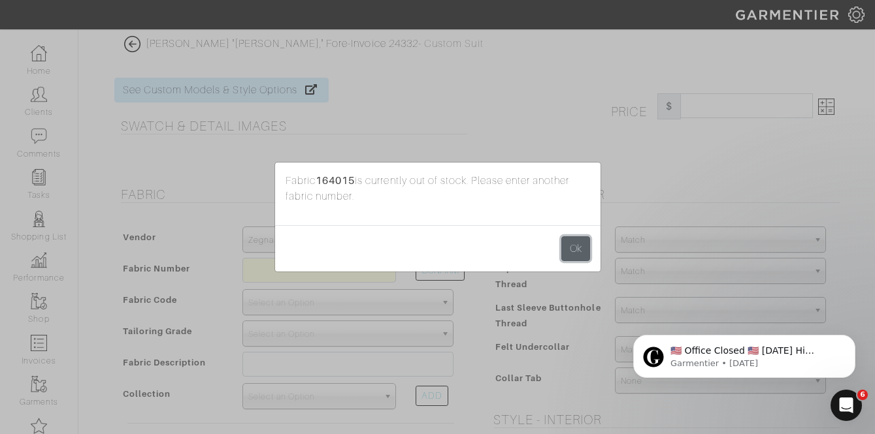
click at [571, 253] on button "Ok" at bounding box center [575, 249] width 29 height 25
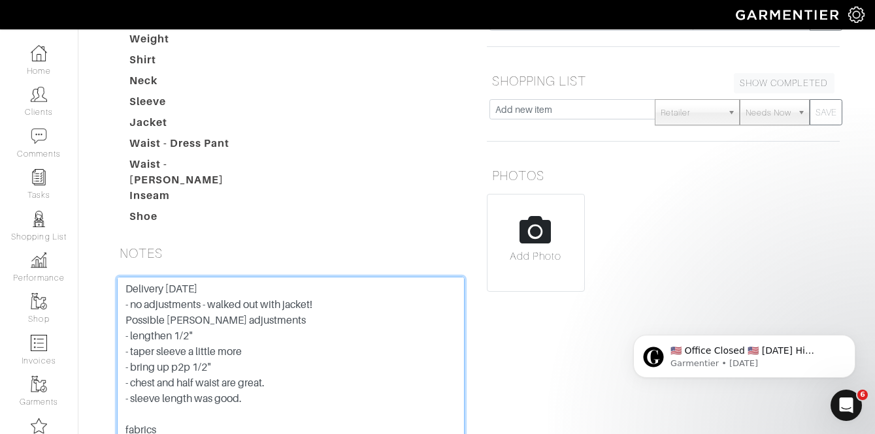
click at [189, 277] on textarea "Delivery 8/22/25 - no adjustments - walked out with jacket! Possible jeff adjus…" at bounding box center [291, 360] width 348 height 166
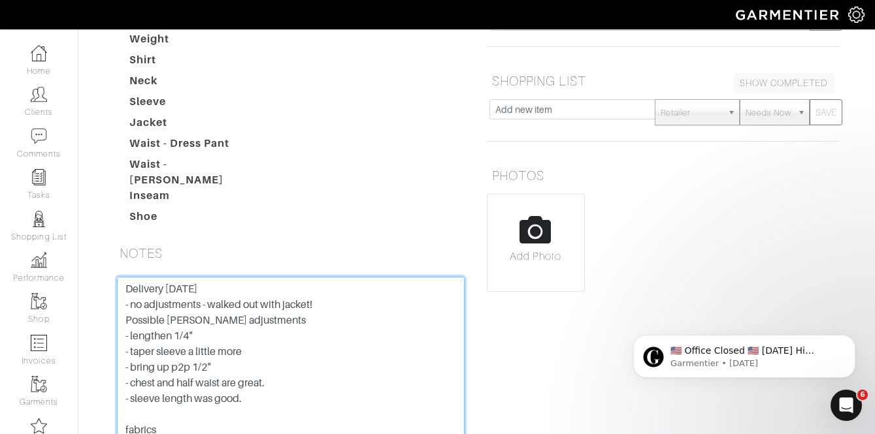
click at [266, 277] on textarea "Delivery 8/22/25 - no adjustments - walked out with jacket! Possible jeff adjus…" at bounding box center [291, 360] width 348 height 166
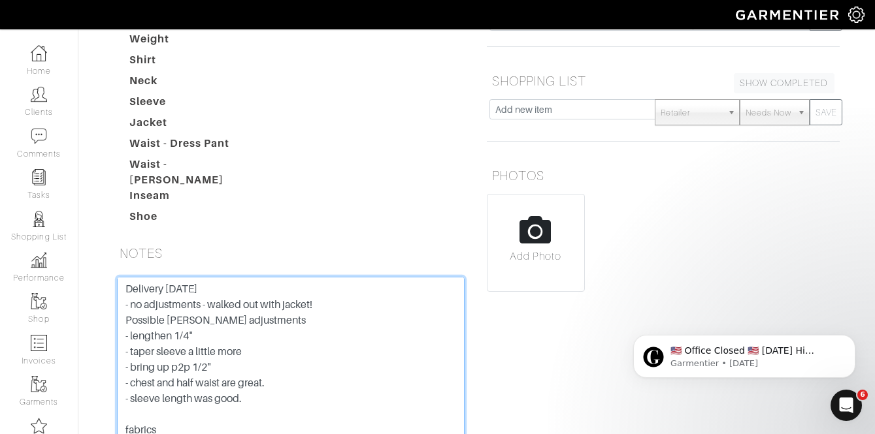
click at [206, 289] on textarea "Delivery 8/22/25 - no adjustments - walked out with jacket! Possible jeff adjus…" at bounding box center [291, 360] width 348 height 166
type textarea "Delivery 8/22/25 - no adjustments - walked out with jacket! Possible jeff adjus…"
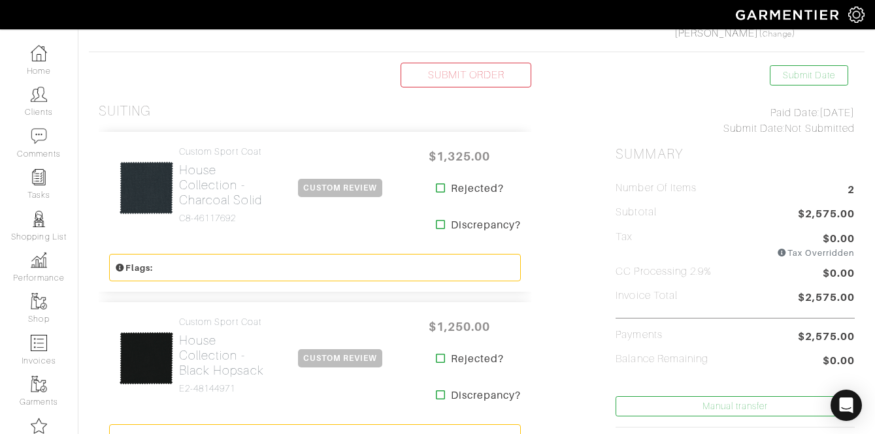
scroll to position [261, 0]
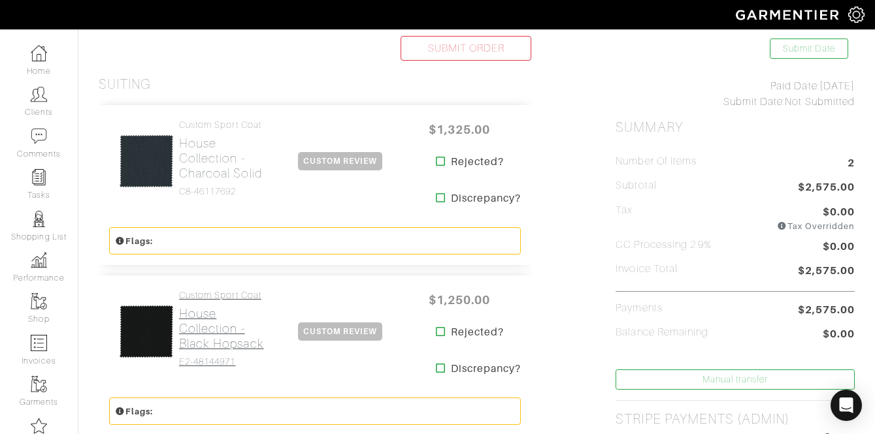
click at [206, 341] on h2 "House Collection - Black Hopsack" at bounding box center [223, 328] width 88 height 45
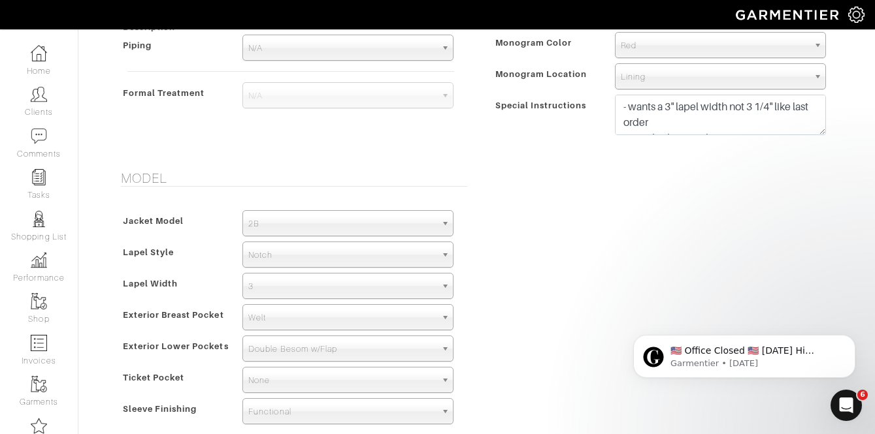
scroll to position [801, 0]
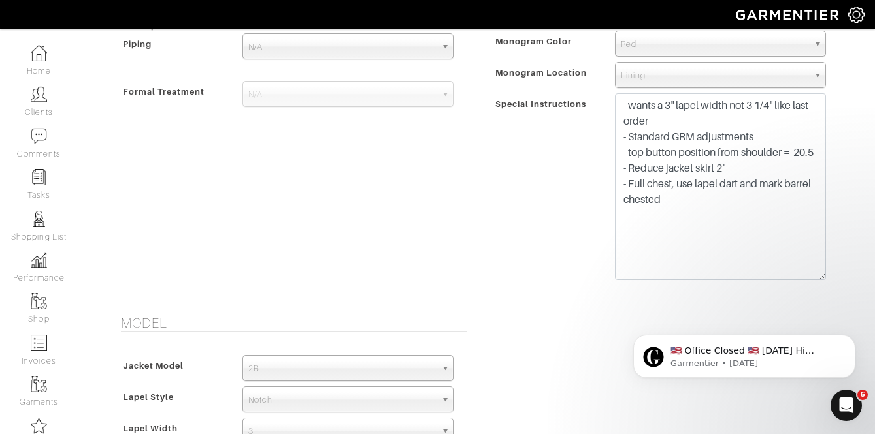
drag, startPoint x: 824, startPoint y: 131, endPoint x: 826, endPoint y: 277, distance: 146.4
click at [826, 277] on div "- wants a 3" lapel width not 3 1/4" like last order - Standard GRM adjustments …" at bounding box center [720, 189] width 231 height 193
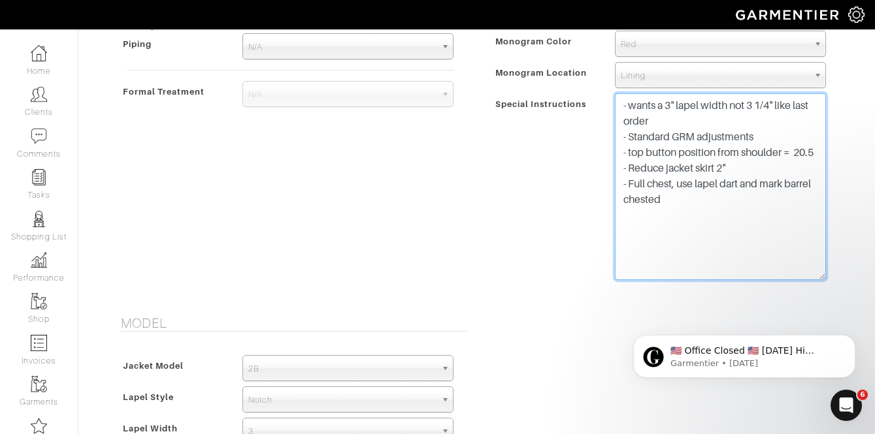
click at [789, 141] on textarea "- wants a 3" lapel width not 3 1/4" like last order - Standard GRM adjustments …" at bounding box center [720, 186] width 211 height 187
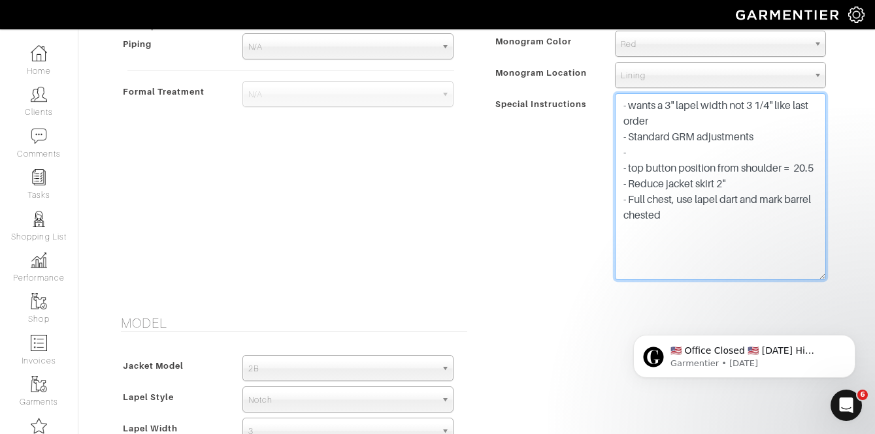
paste textarea "- taper sleeve bicep 3/8" - taper sleeve end 3/8""
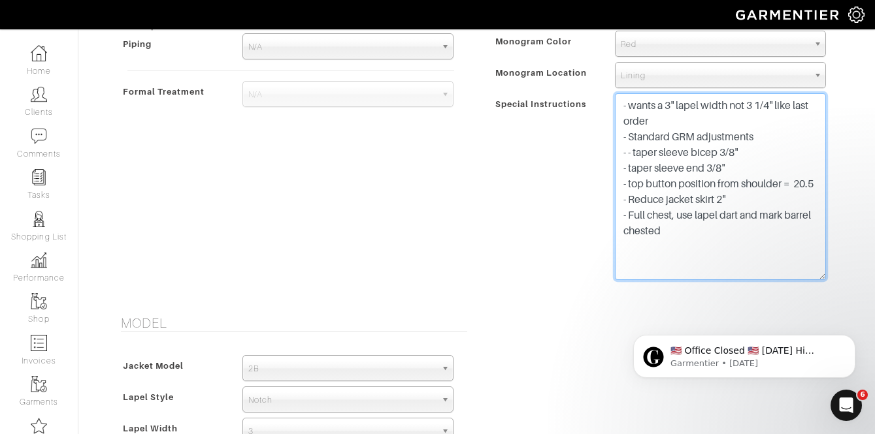
click at [632, 150] on textarea "- wants a 3" lapel width not 3 1/4" like last order - Standard GRM adjustments …" at bounding box center [720, 186] width 211 height 187
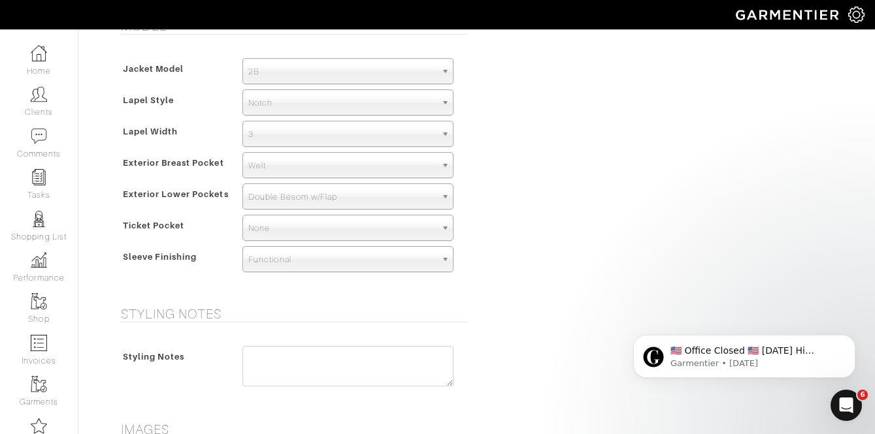
scroll to position [1517, 0]
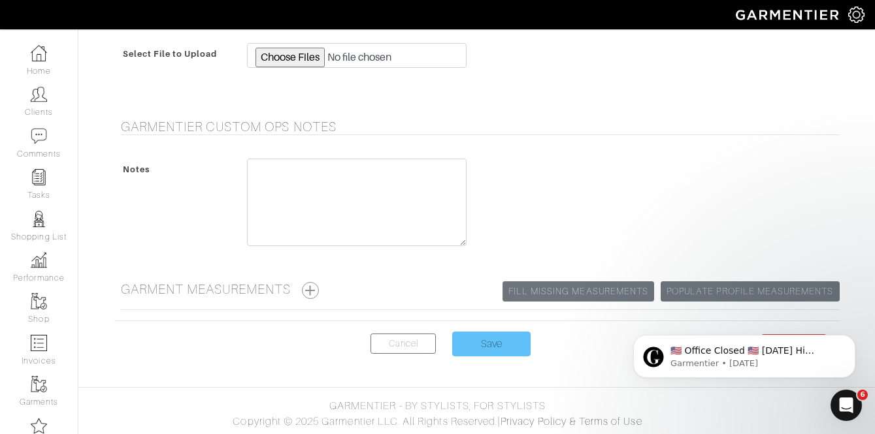
type textarea "- wants a 3" lapel width not 3 1/4" like last order - Standard GRM adjustments …"
click at [489, 345] on input "Save" at bounding box center [491, 344] width 78 height 25
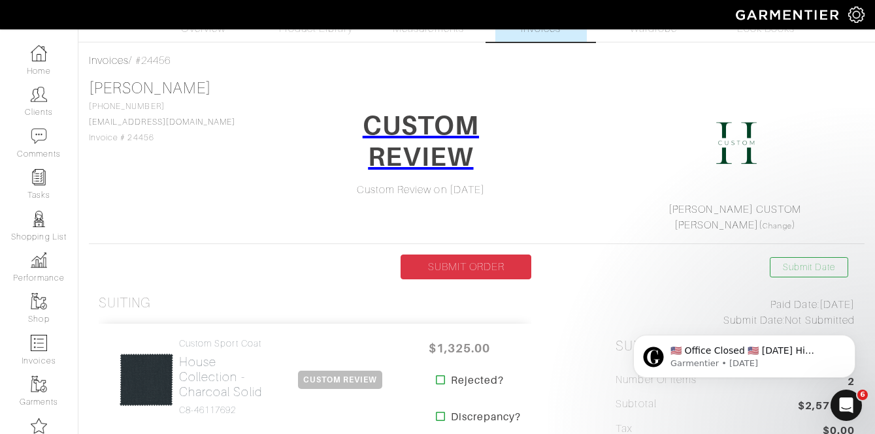
scroll to position [44, 0]
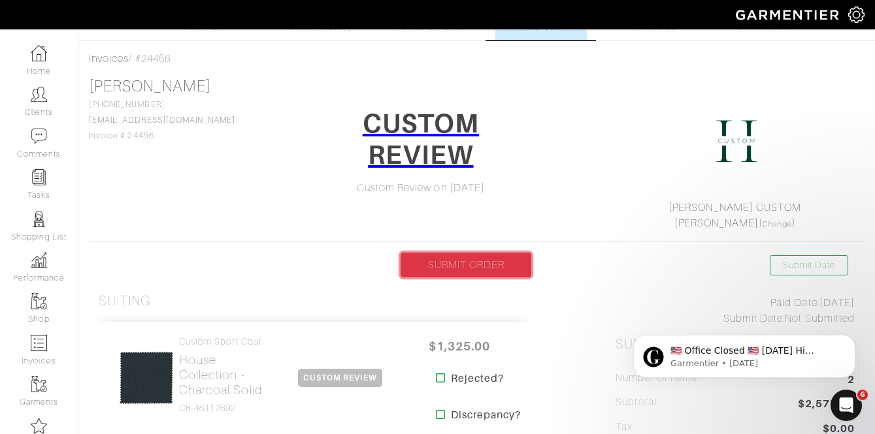
click at [467, 269] on link "SUBMIT ORDER" at bounding box center [465, 265] width 131 height 25
